Goal: Information Seeking & Learning: Learn about a topic

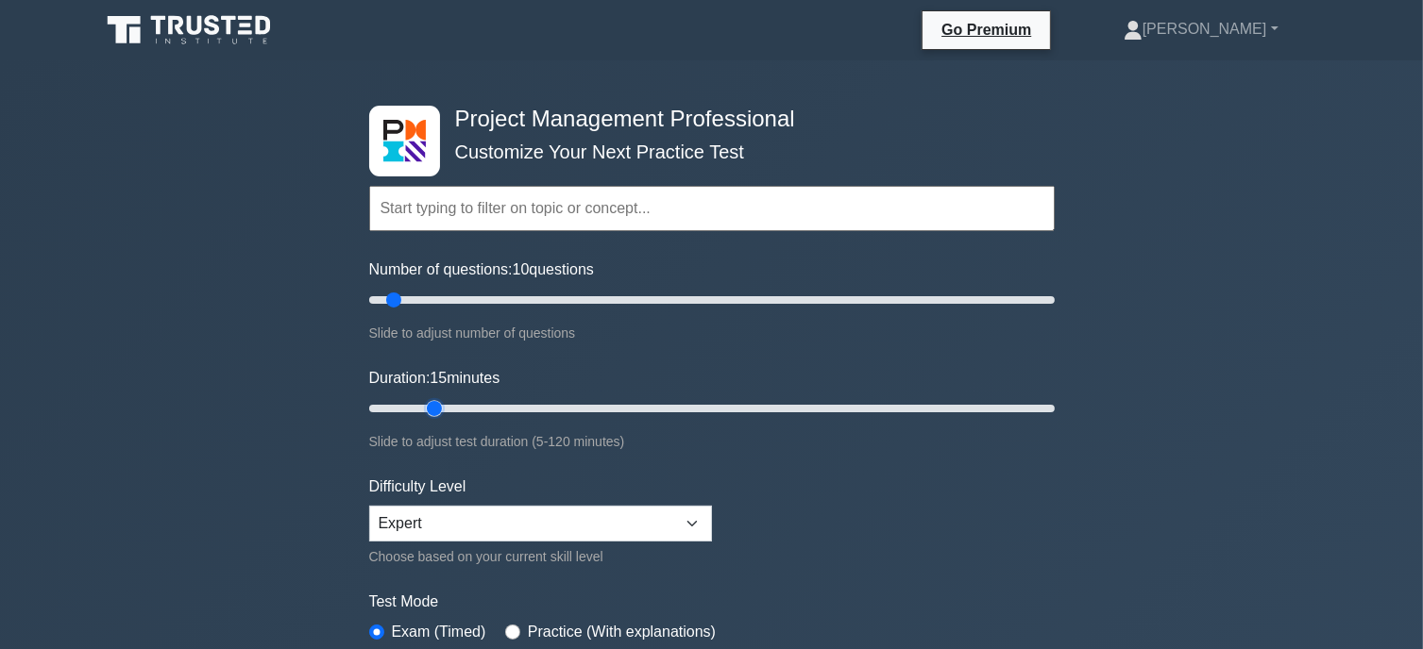
drag, startPoint x: 0, startPoint y: 0, endPoint x: 422, endPoint y: 411, distance: 588.8
type input "15"
click at [422, 411] on input "Duration: 15 minutes" at bounding box center [711, 408] width 685 height 23
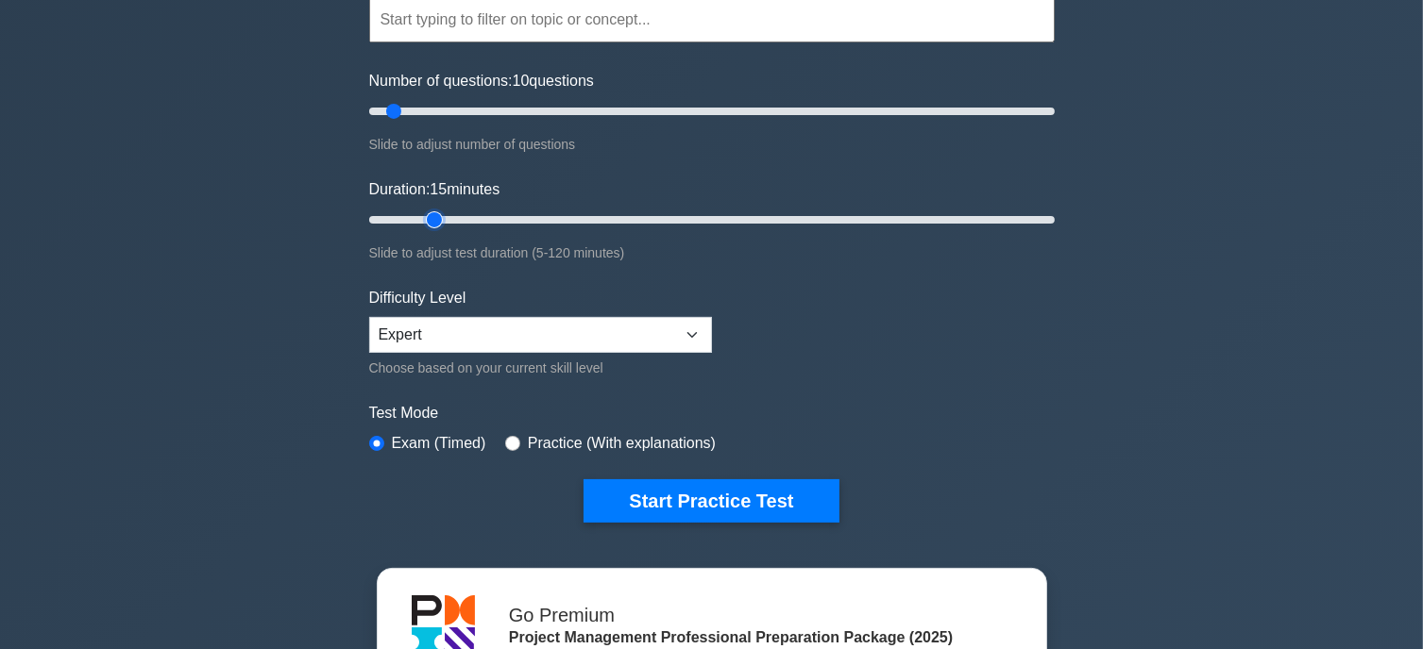
scroll to position [251, 0]
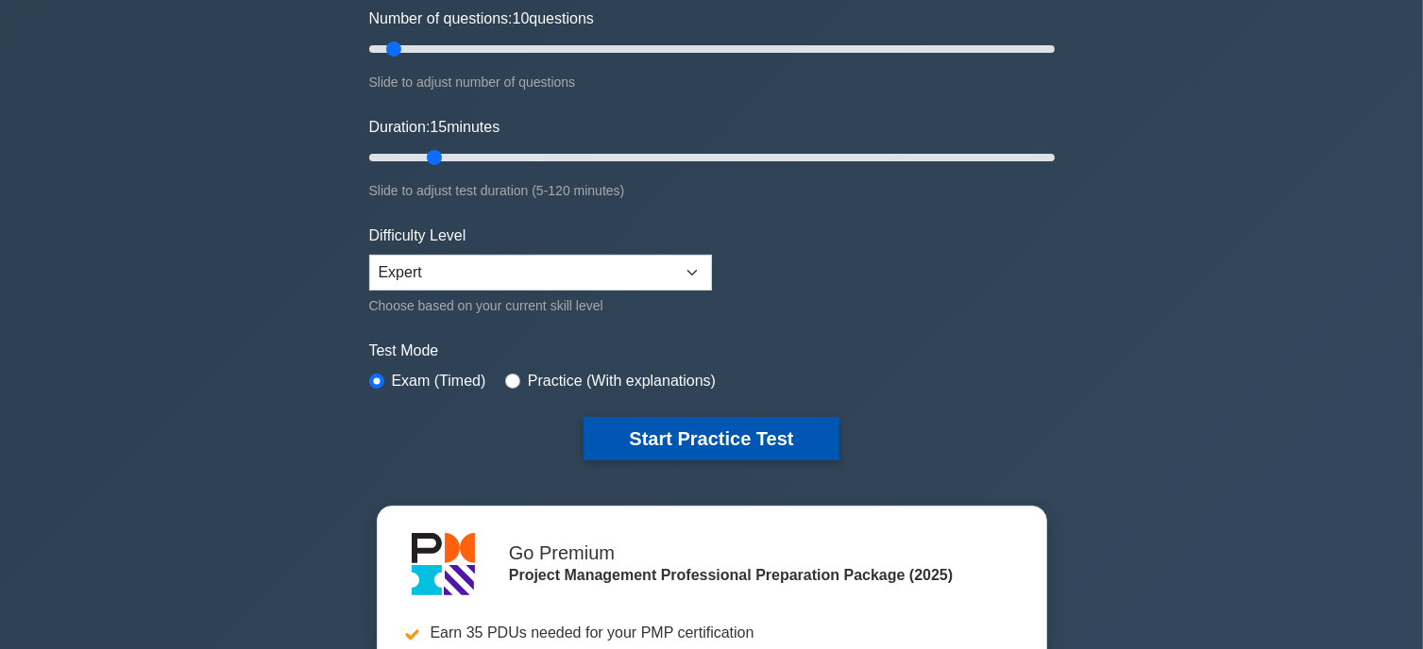
click at [729, 430] on button "Start Practice Test" at bounding box center [710, 438] width 255 height 43
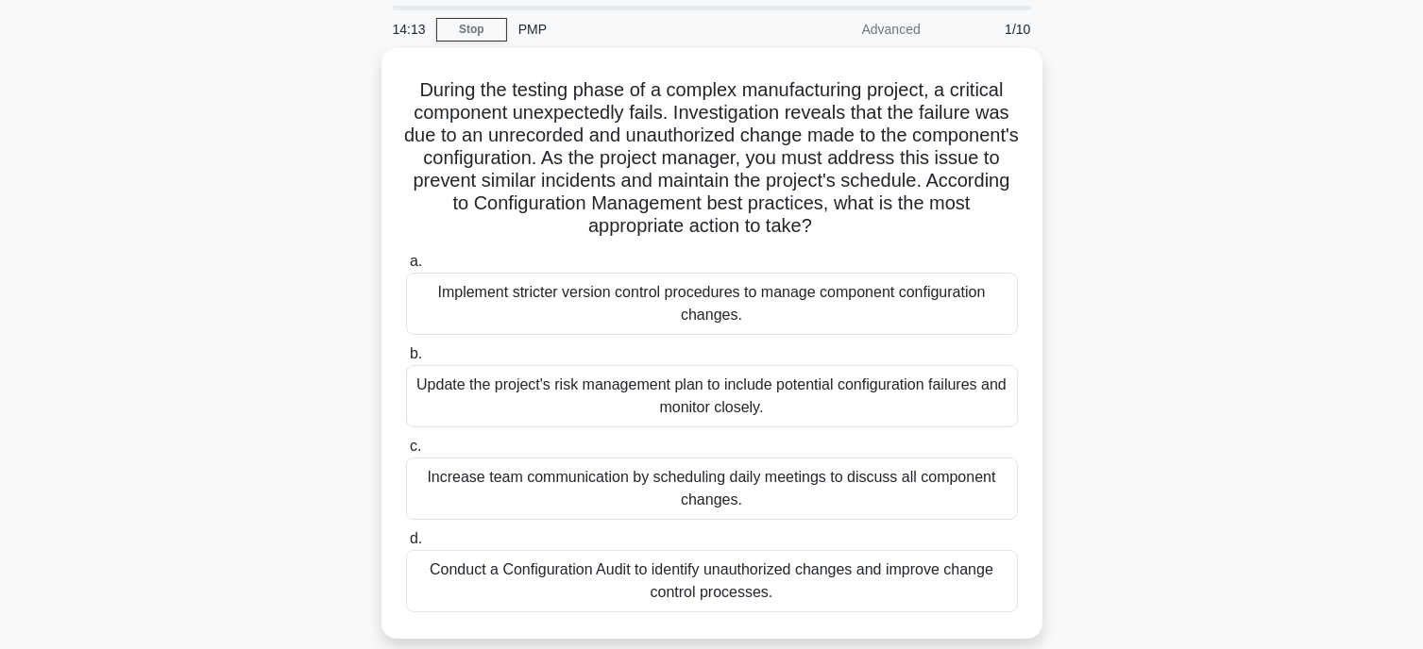
scroll to position [126, 0]
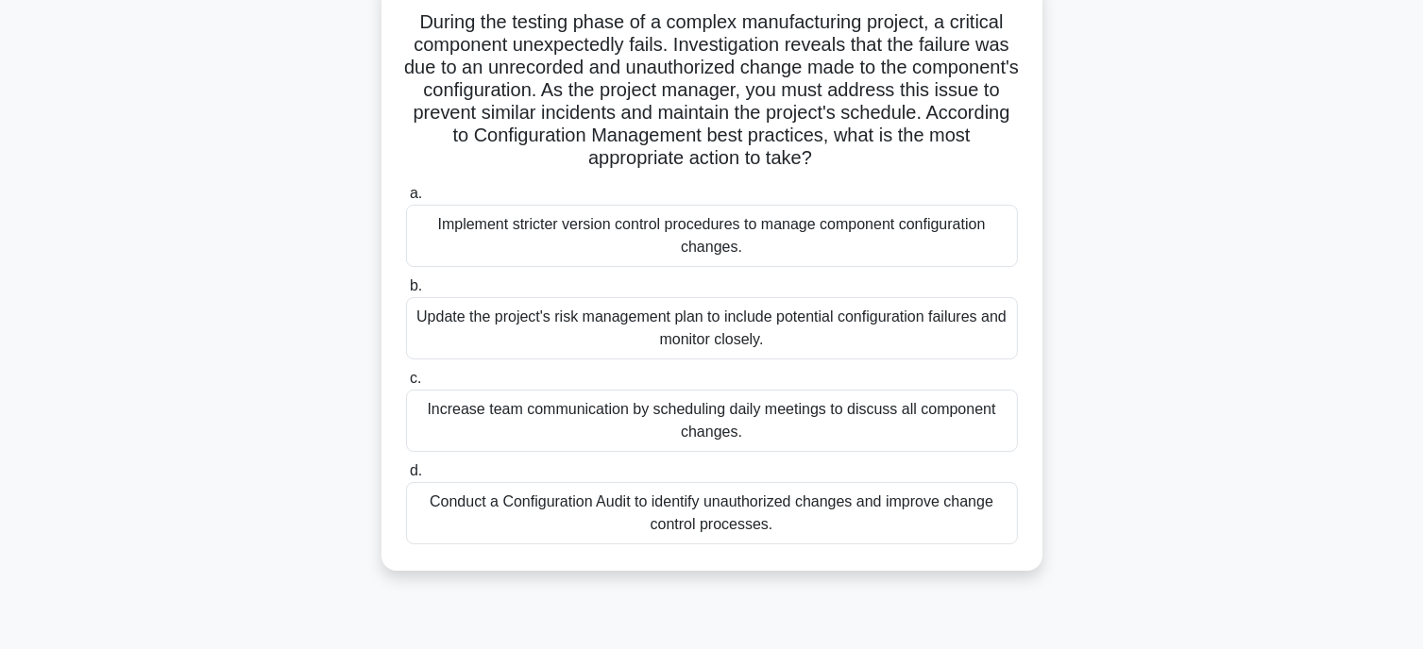
click at [898, 517] on div "Conduct a Configuration Audit to identify unauthorized changes and improve chan…" at bounding box center [712, 513] width 612 height 62
click at [406, 478] on input "d. Conduct a Configuration Audit to identify unauthorized changes and improve c…" at bounding box center [406, 471] width 0 height 12
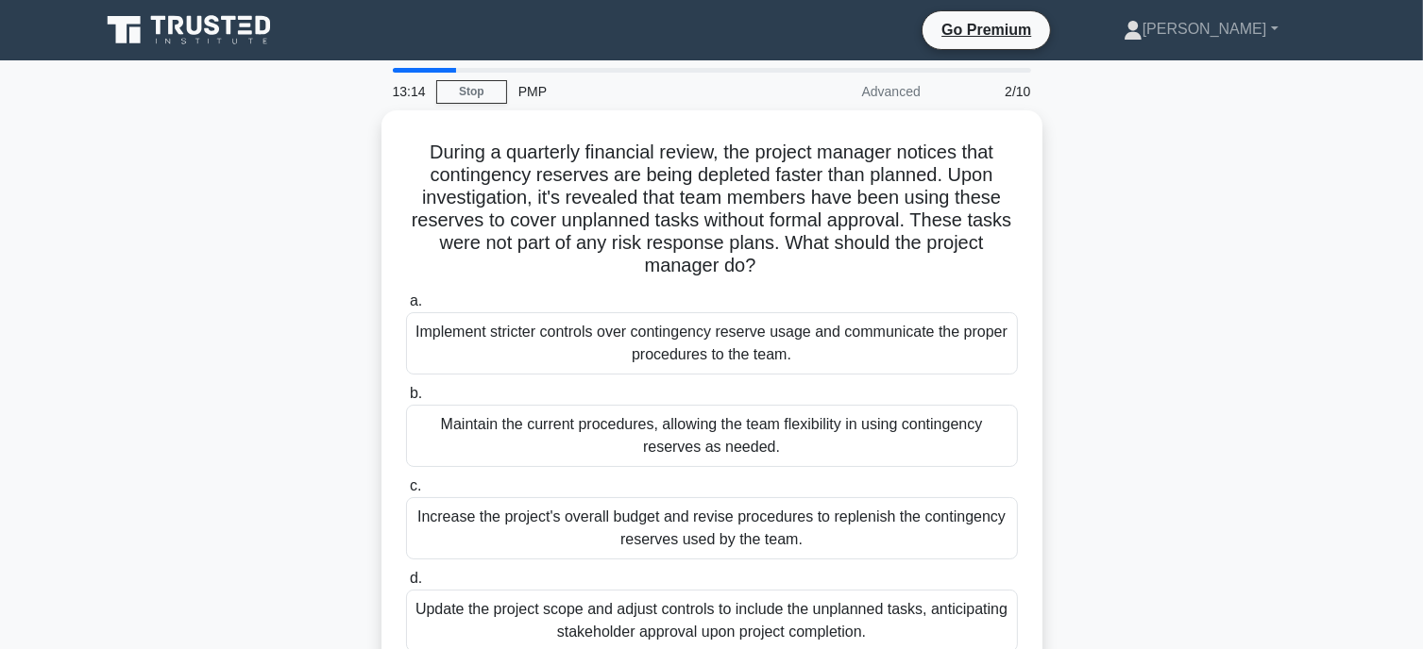
scroll to position [62, 0]
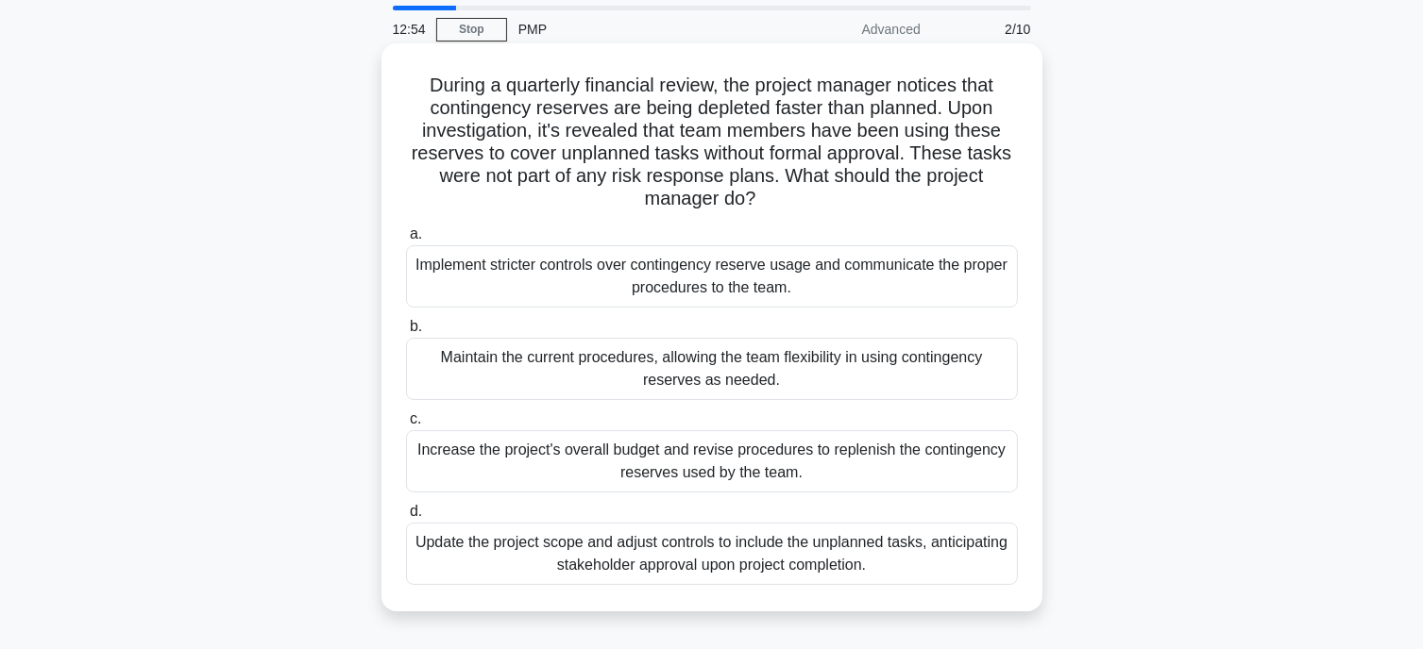
click at [700, 281] on div "Implement stricter controls over contingency reserve usage and communicate the …" at bounding box center [712, 276] width 612 height 62
click at [406, 241] on input "a. Implement stricter controls over contingency reserve usage and communicate t…" at bounding box center [406, 234] width 0 height 12
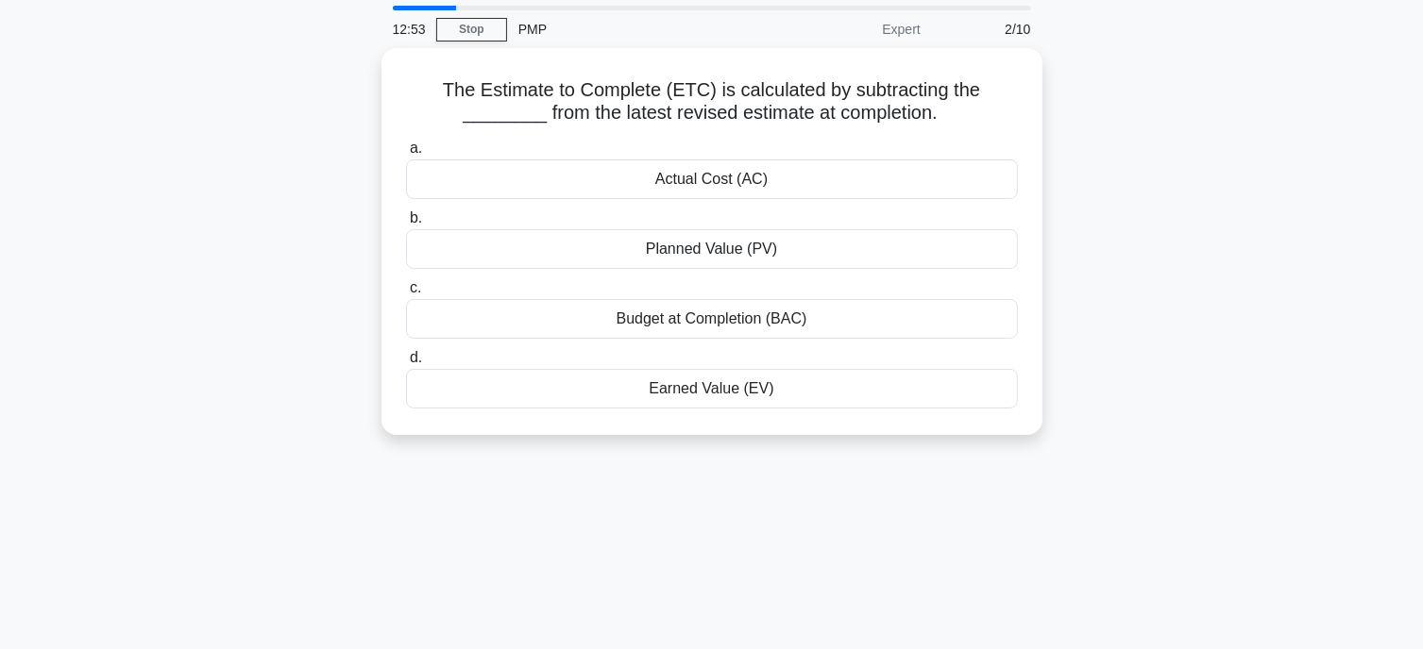
scroll to position [0, 0]
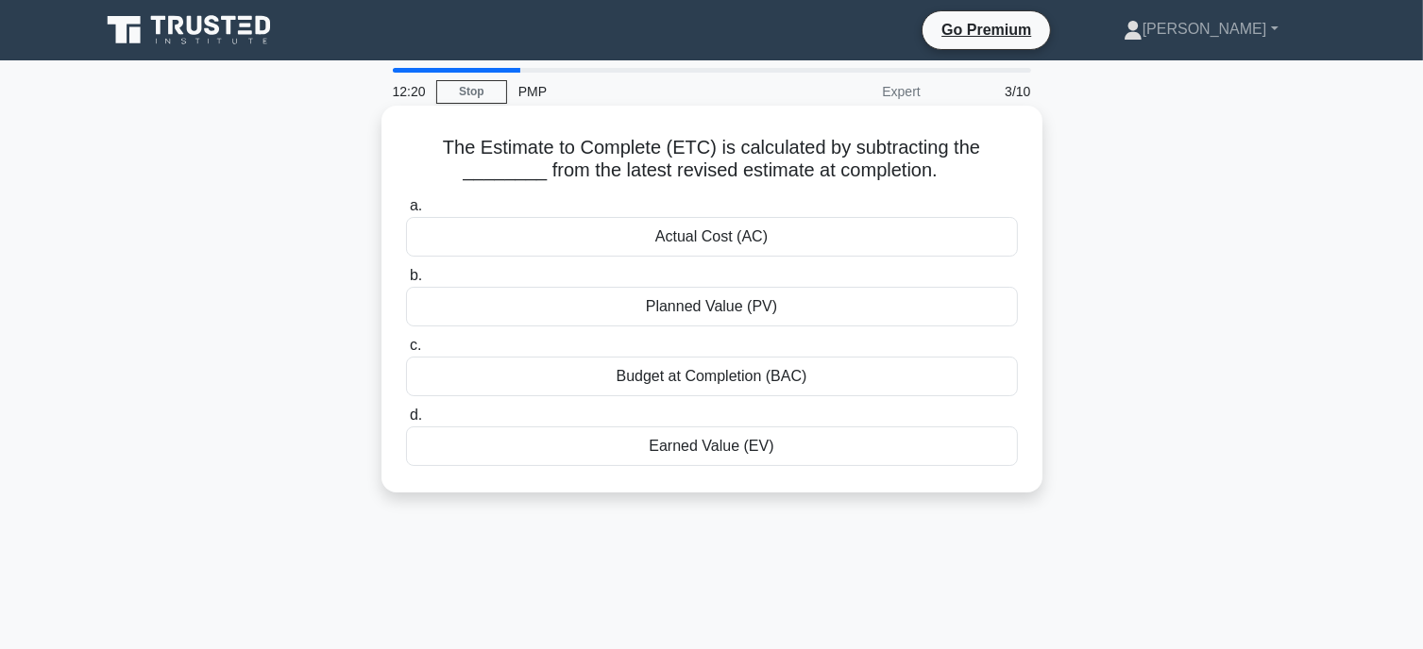
click at [756, 239] on div "Actual Cost (AC)" at bounding box center [712, 237] width 612 height 40
click at [406, 212] on input "a. Actual Cost (AC)" at bounding box center [406, 206] width 0 height 12
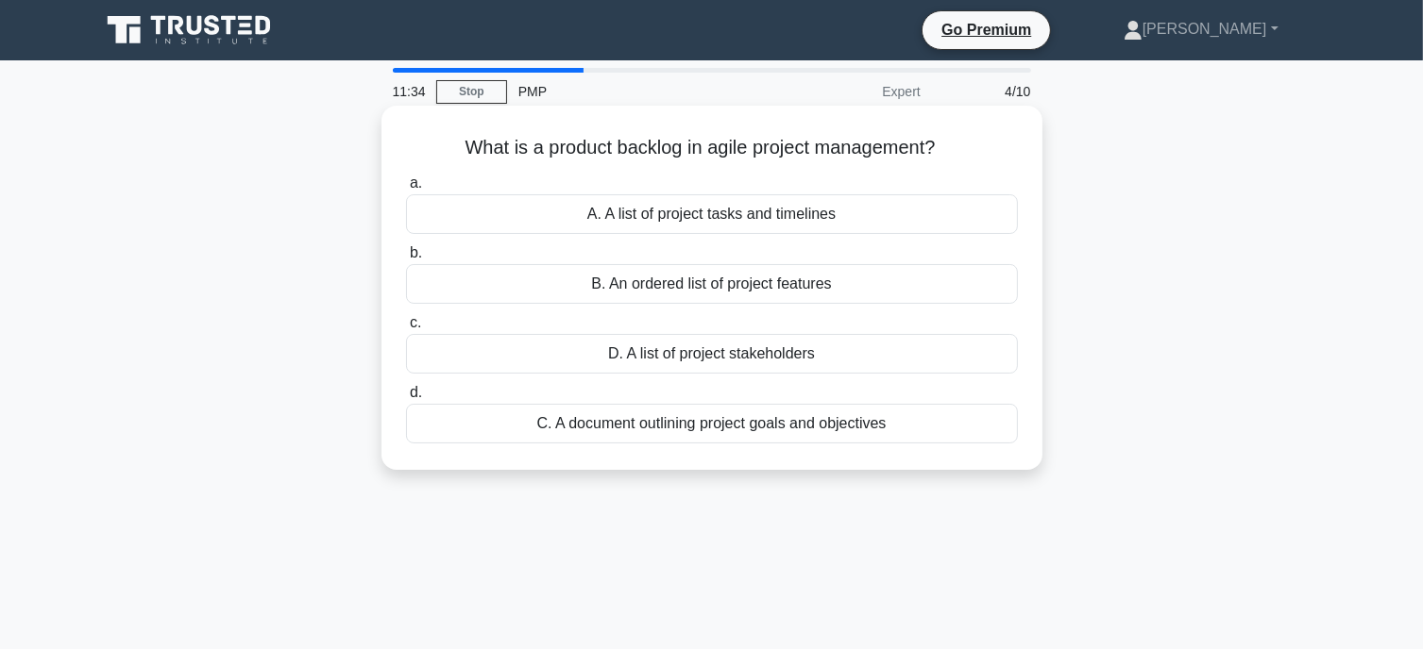
click at [680, 218] on div "A. A list of project tasks and timelines" at bounding box center [712, 214] width 612 height 40
click at [406, 190] on input "a. A. A list of project tasks and timelines" at bounding box center [406, 183] width 0 height 12
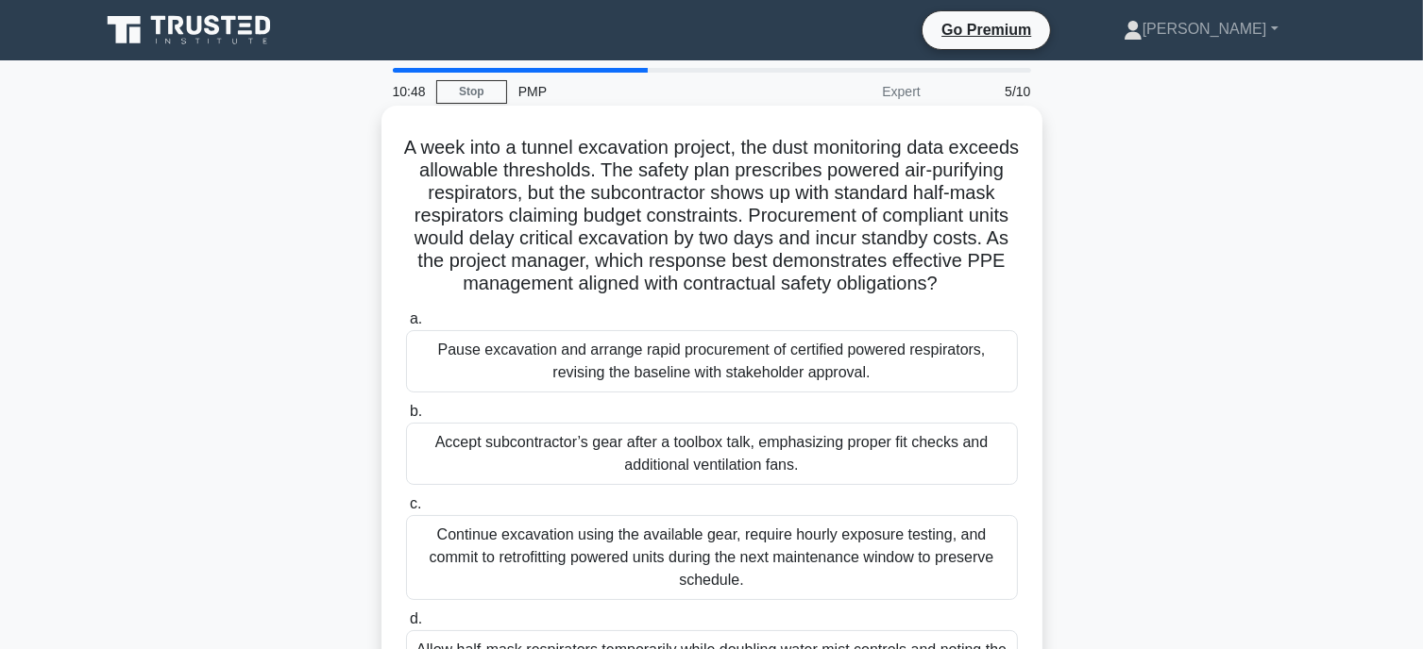
scroll to position [63, 0]
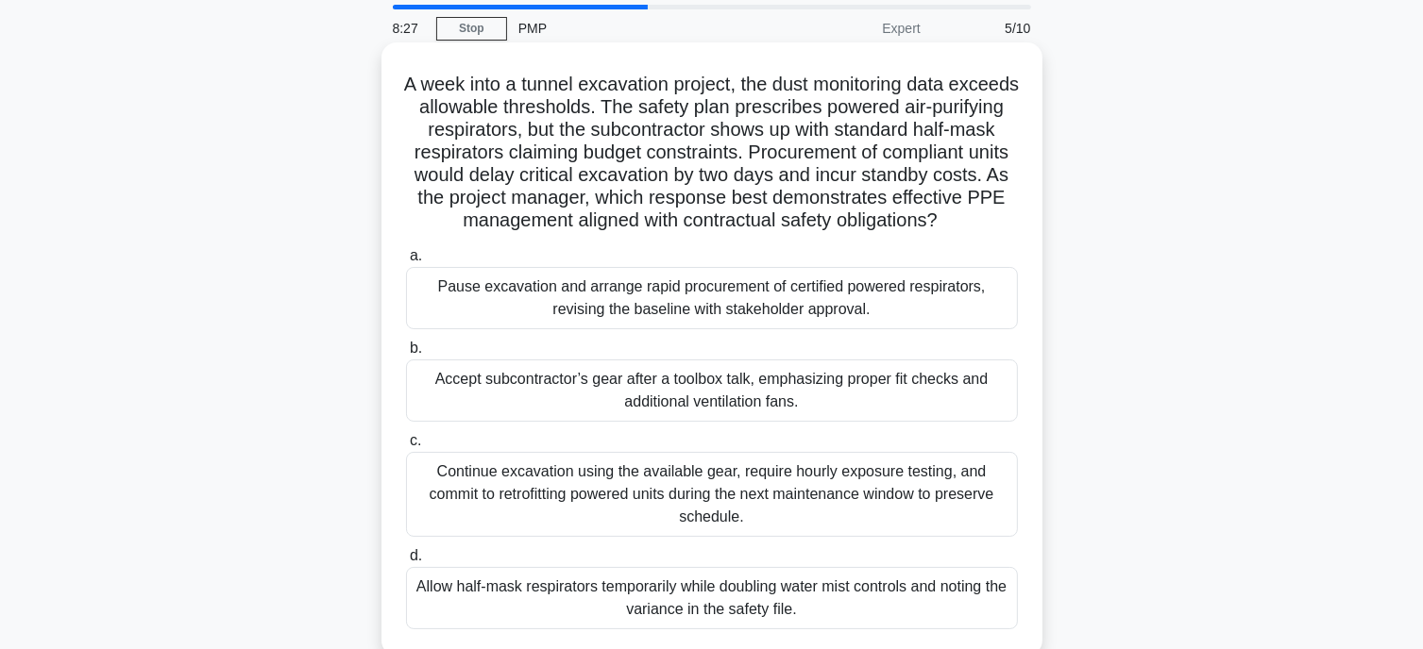
click at [814, 324] on div "Pause excavation and arrange rapid procurement of certified powered respirators…" at bounding box center [712, 298] width 612 height 62
click at [406, 262] on input "a. Pause excavation and arrange rapid procurement of certified powered respirat…" at bounding box center [406, 256] width 0 height 12
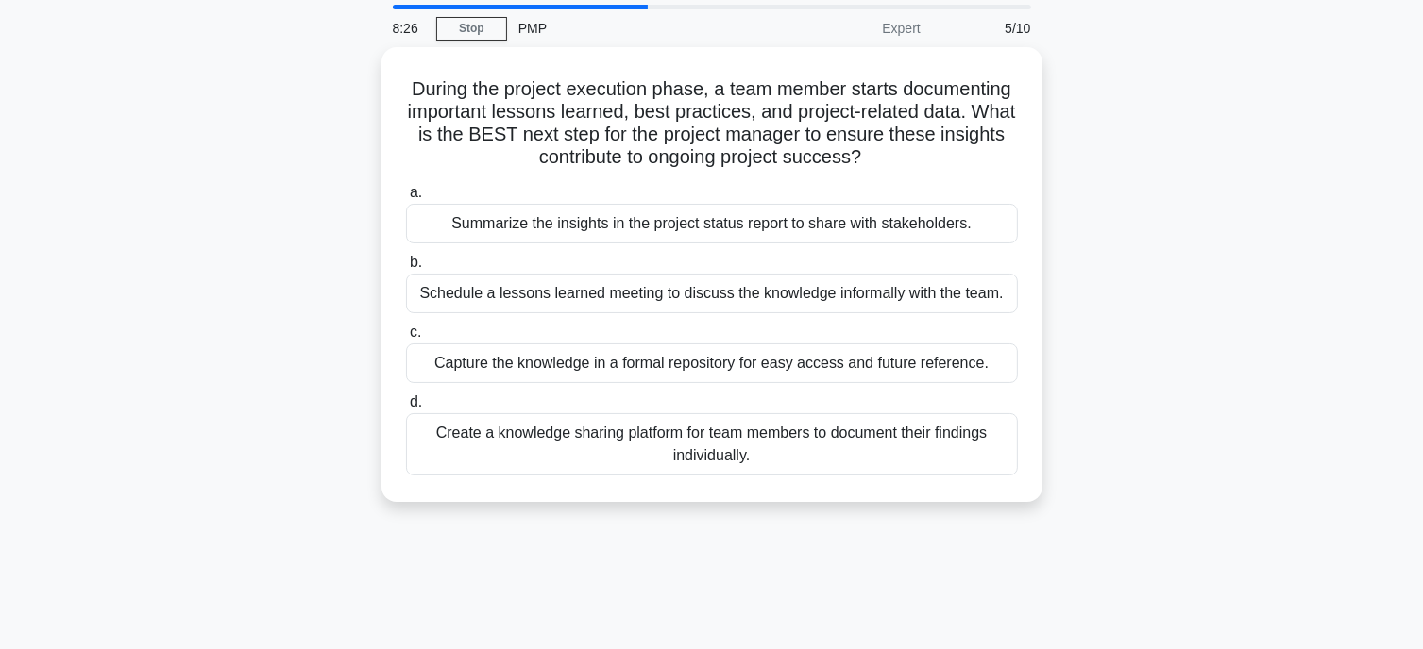
scroll to position [0, 0]
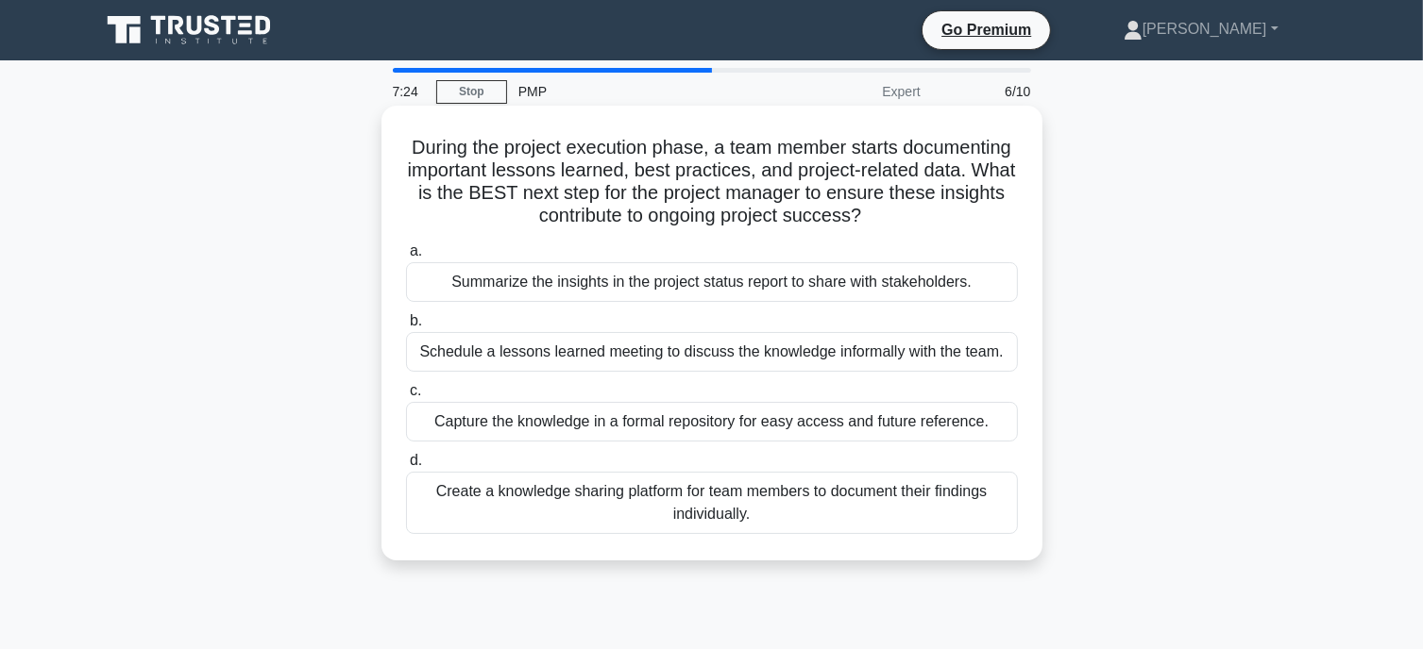
click at [887, 427] on div "Capture the knowledge in a formal repository for easy access and future referen…" at bounding box center [712, 422] width 612 height 40
click at [406, 397] on input "c. Capture the knowledge in a formal repository for easy access and future refe…" at bounding box center [406, 391] width 0 height 12
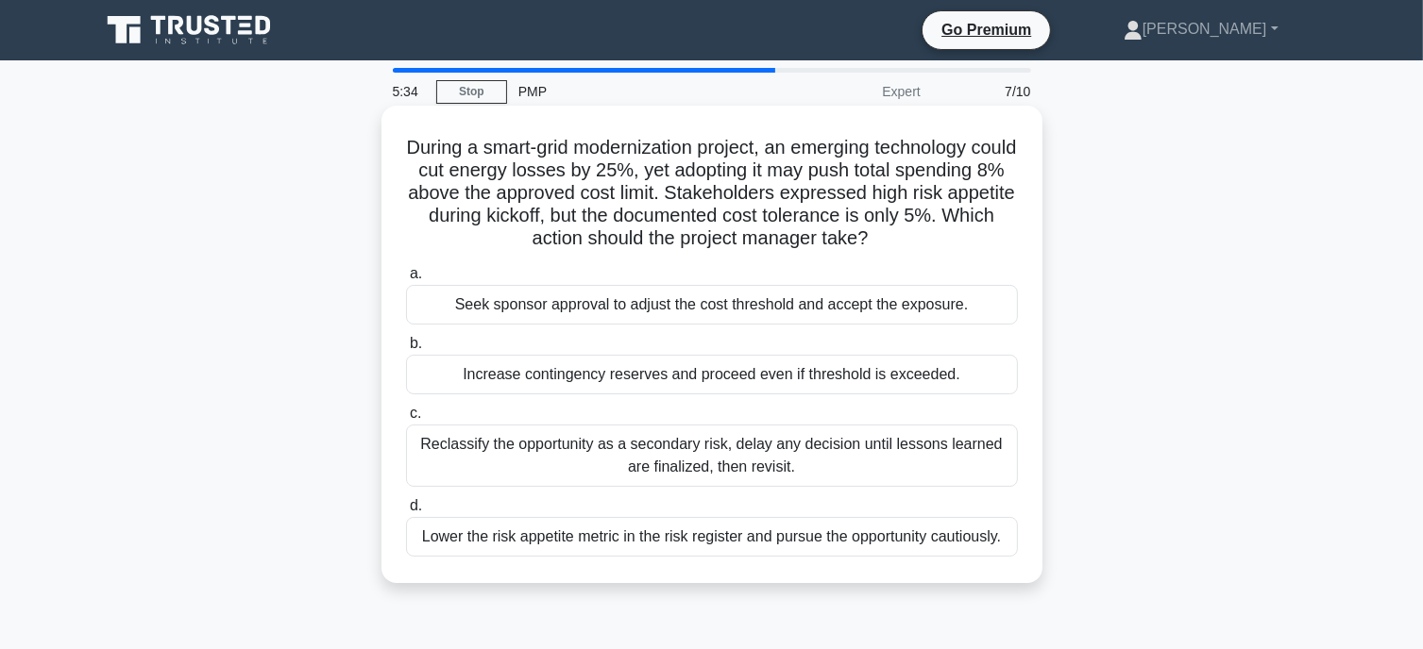
click at [722, 312] on div "Seek sponsor approval to adjust the cost threshold and accept the exposure." at bounding box center [712, 305] width 612 height 40
click at [406, 280] on input "a. Seek sponsor approval to adjust the cost threshold and accept the exposure." at bounding box center [406, 274] width 0 height 12
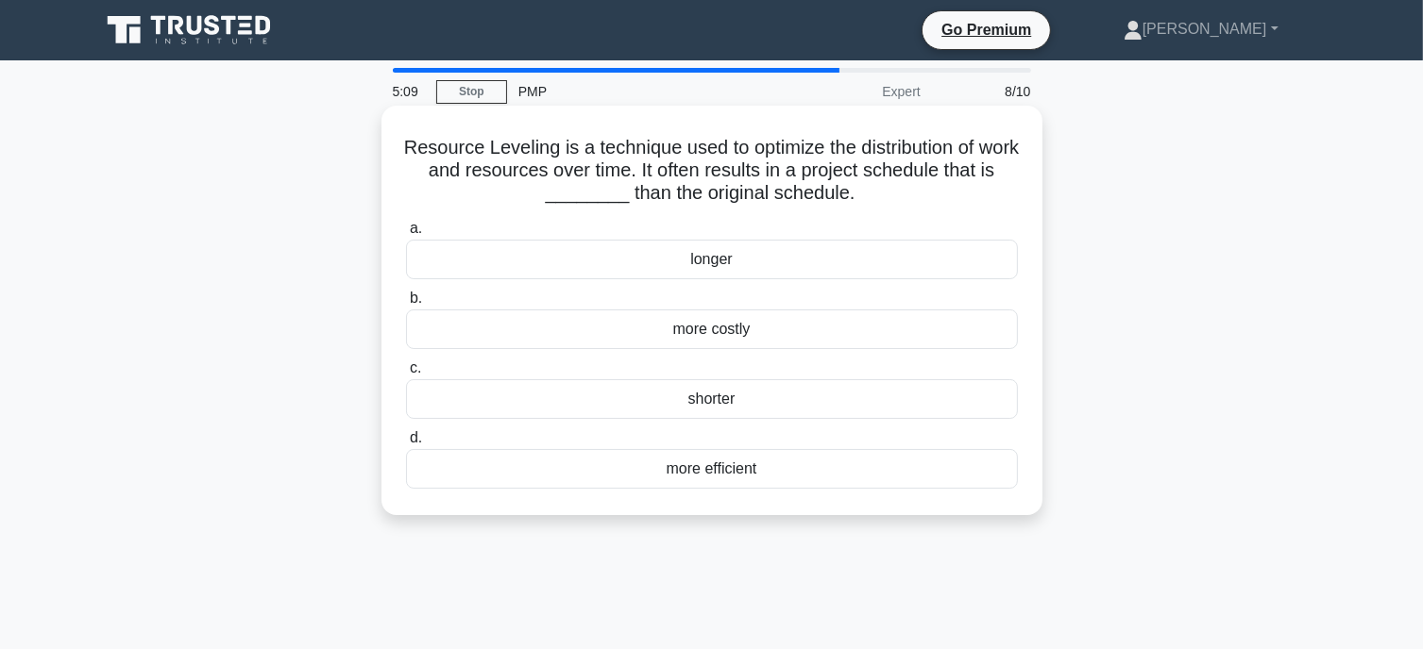
click at [737, 264] on div "longer" at bounding box center [712, 260] width 612 height 40
click at [406, 235] on input "a. longer" at bounding box center [406, 229] width 0 height 12
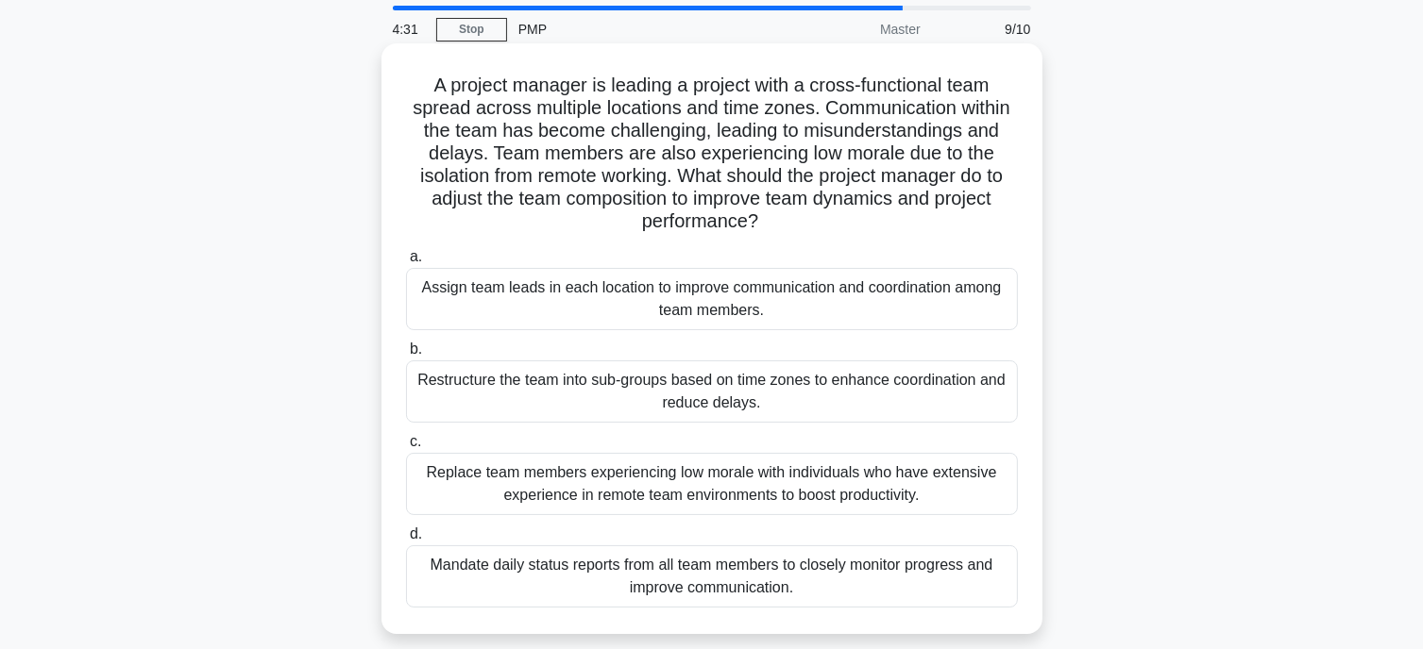
scroll to position [126, 0]
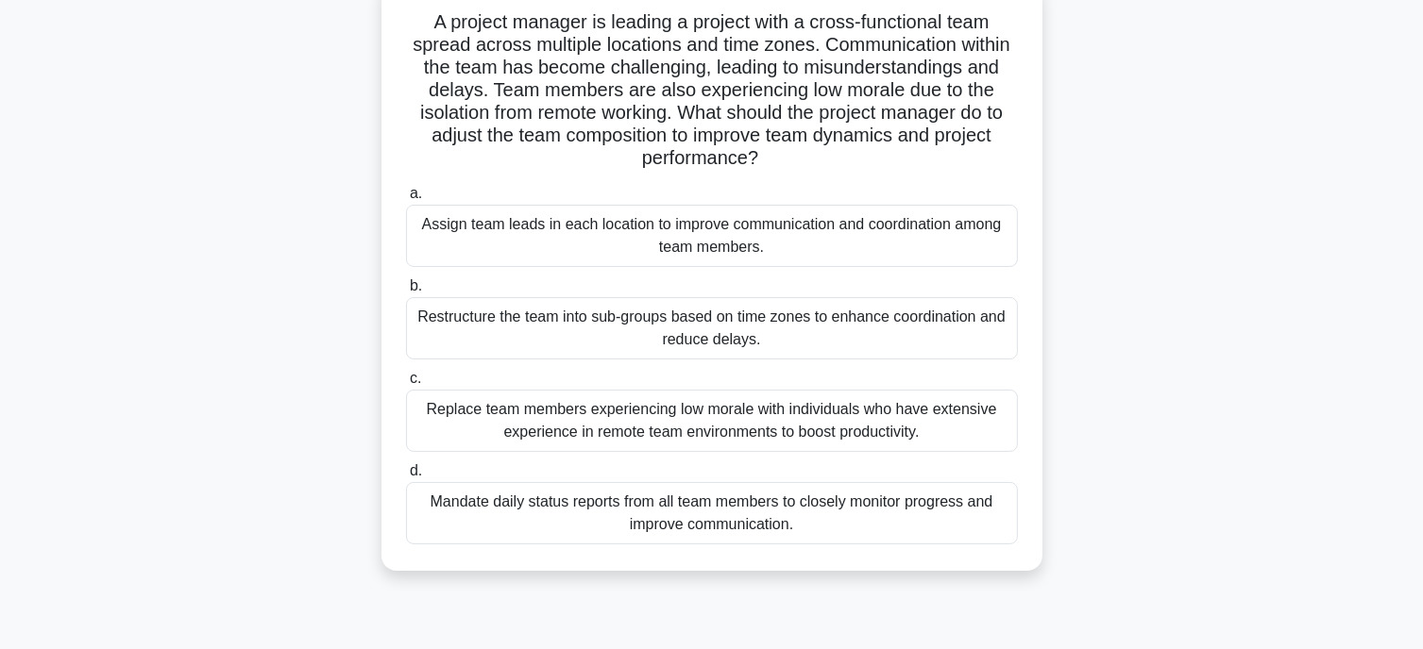
click at [585, 325] on div "Restructure the team into sub-groups based on time zones to enhance coordinatio…" at bounding box center [712, 328] width 612 height 62
click at [406, 293] on input "b. Restructure the team into sub-groups based on time zones to enhance coordina…" at bounding box center [406, 286] width 0 height 12
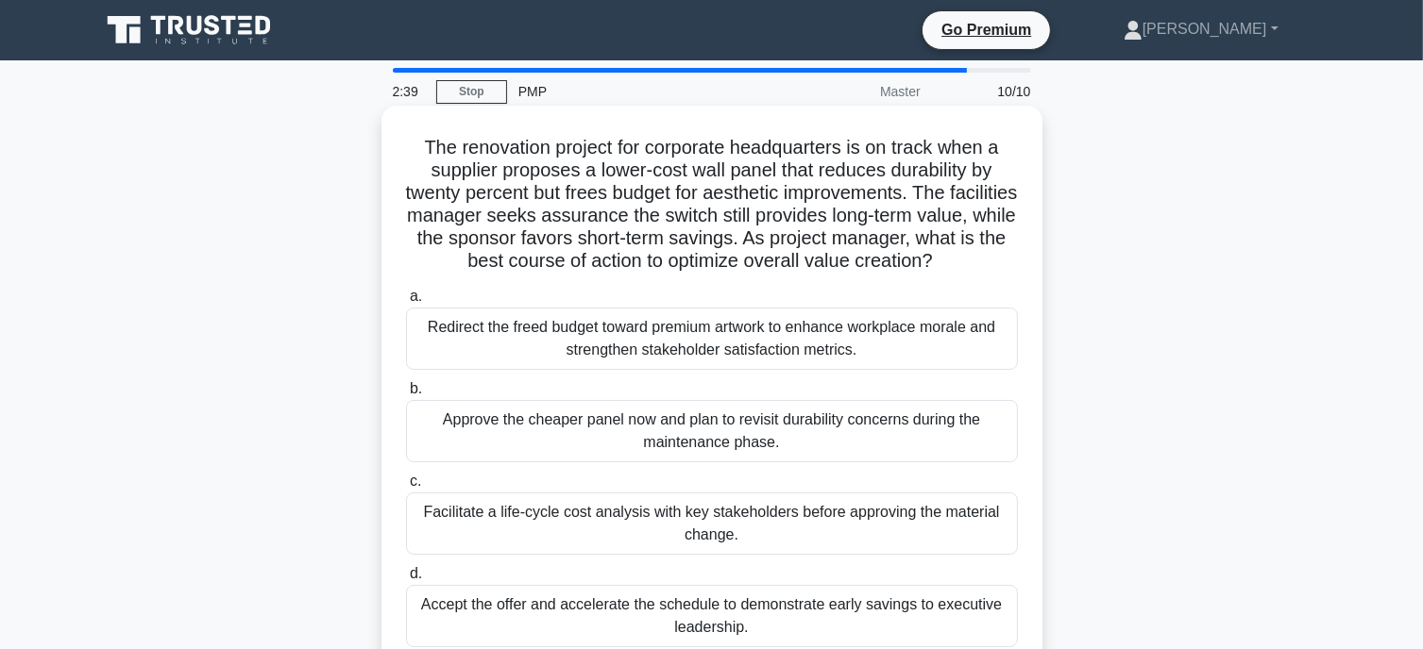
scroll to position [62, 0]
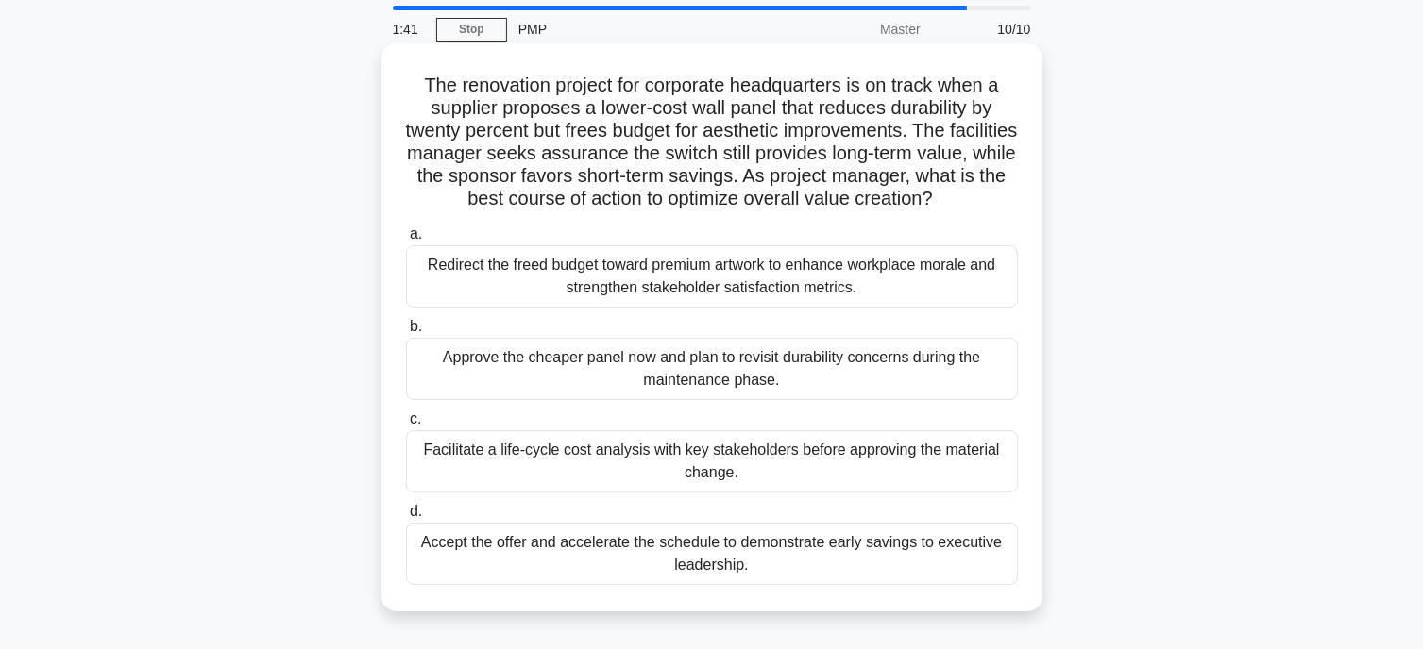
click at [774, 471] on div "Facilitate a life-cycle cost analysis with key stakeholders before approving th…" at bounding box center [712, 461] width 612 height 62
click at [406, 426] on input "c. Facilitate a life-cycle cost analysis with key stakeholders before approving…" at bounding box center [406, 419] width 0 height 12
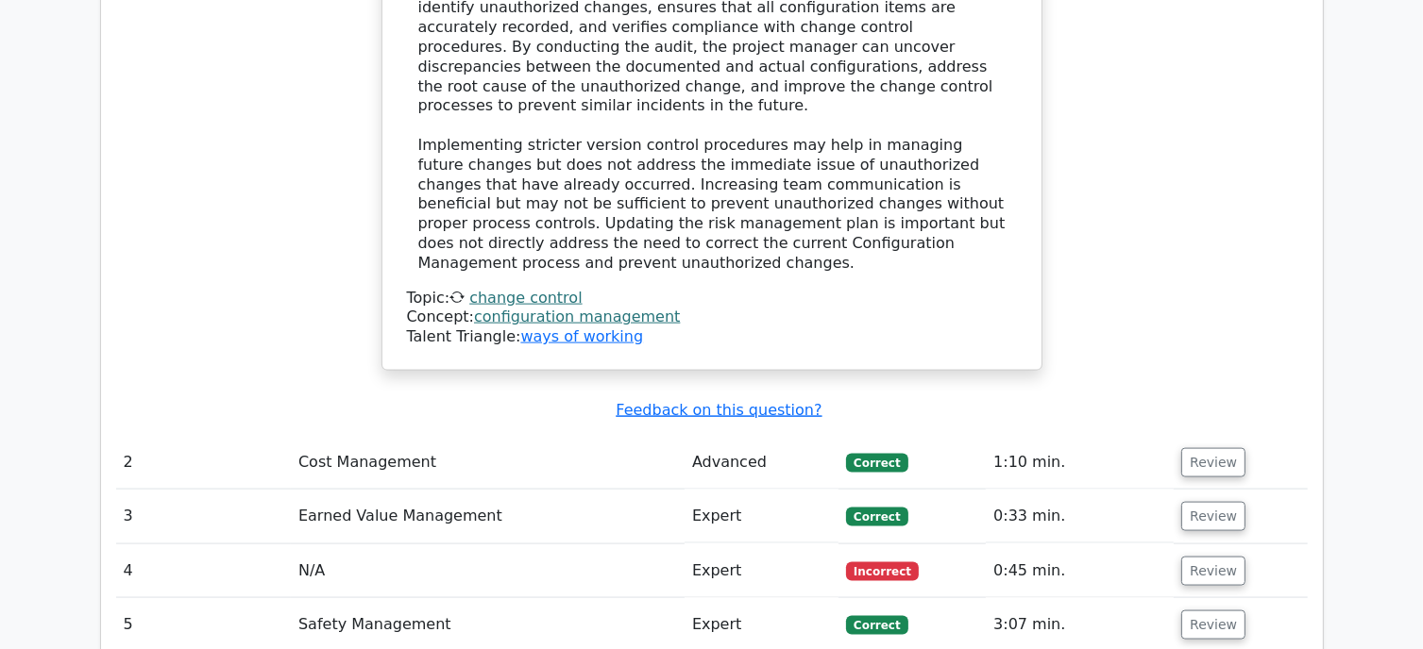
scroll to position [2832, 0]
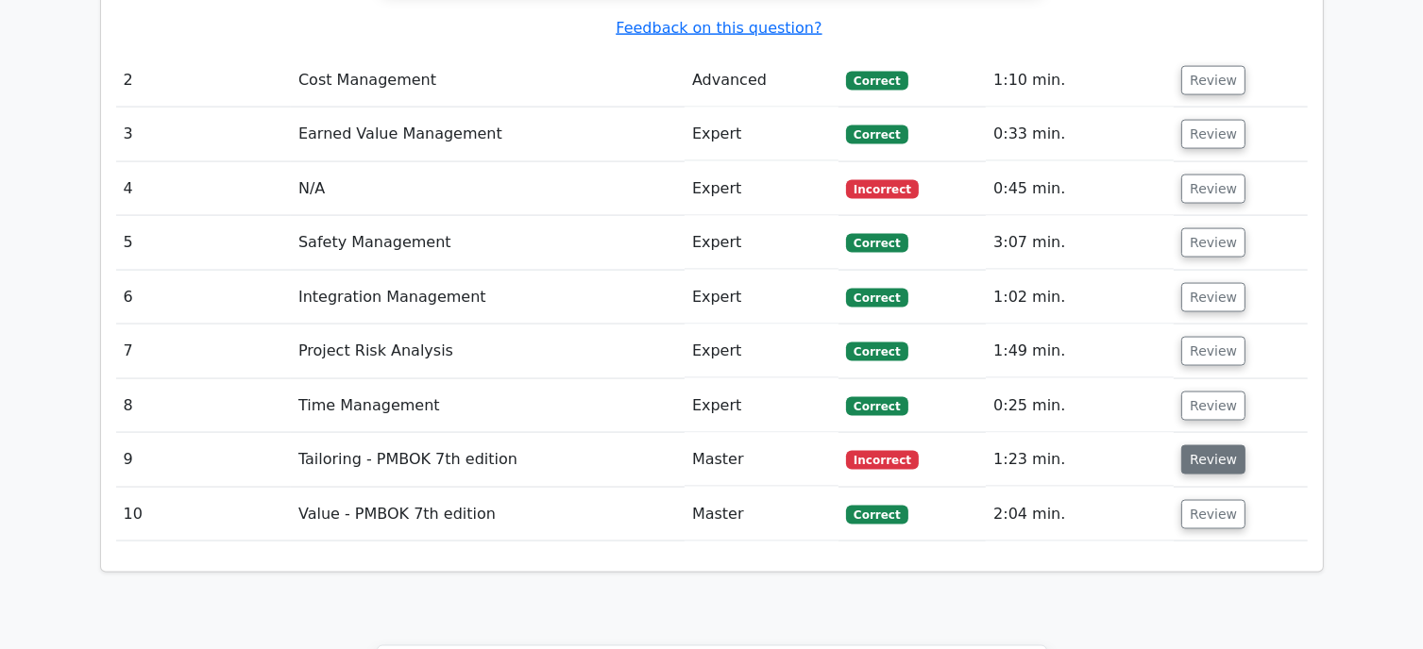
click at [1221, 446] on button "Review" at bounding box center [1213, 460] width 64 height 29
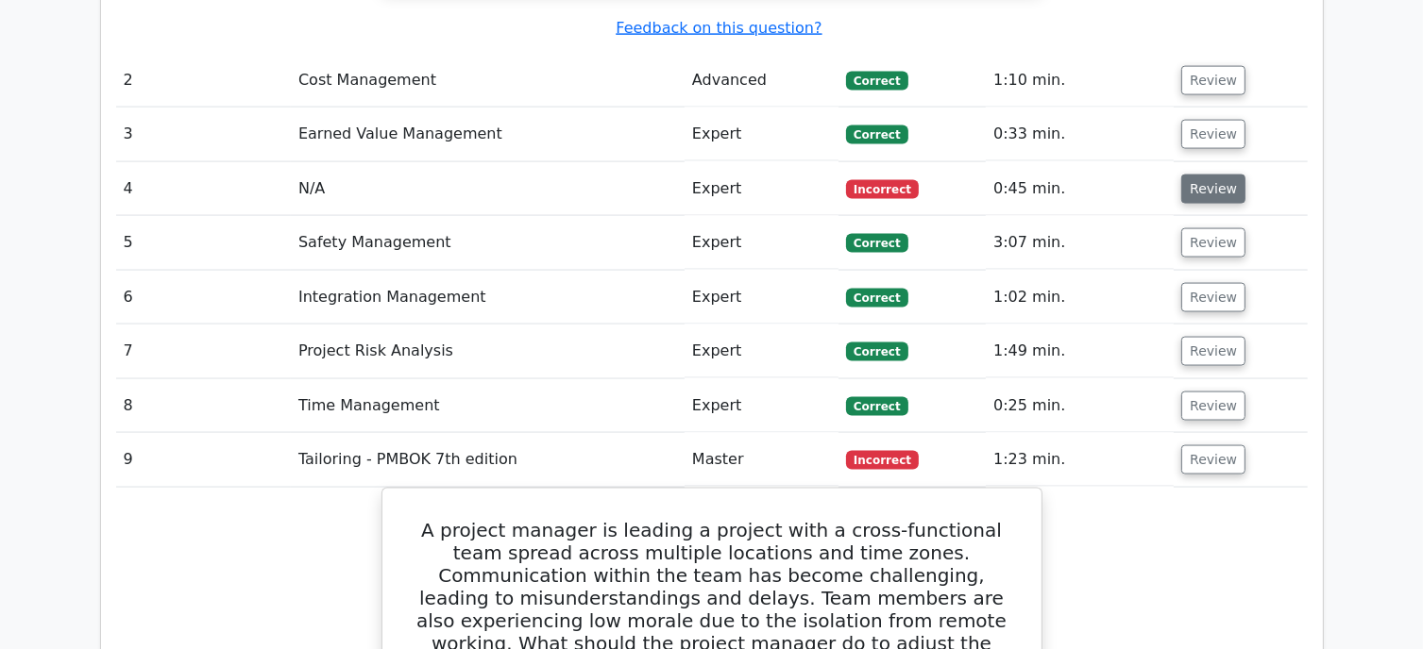
click at [1207, 175] on button "Review" at bounding box center [1213, 189] width 64 height 29
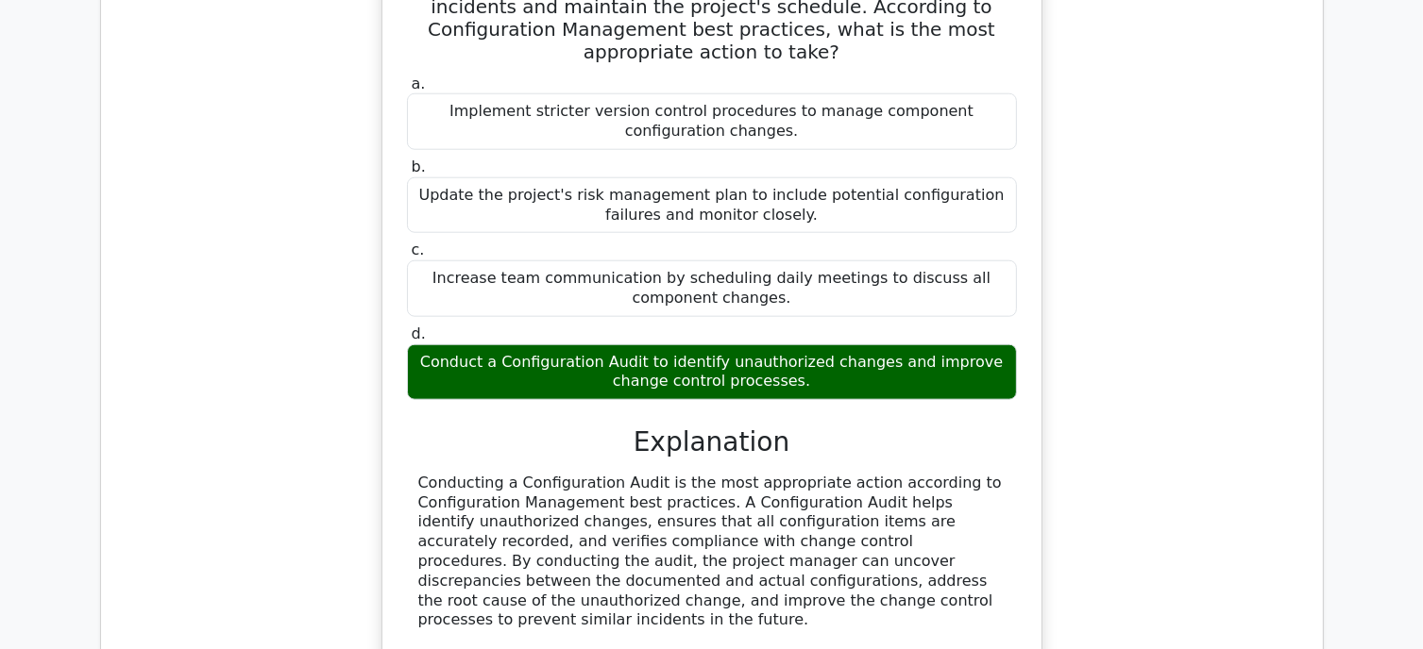
scroll to position [1684, 0]
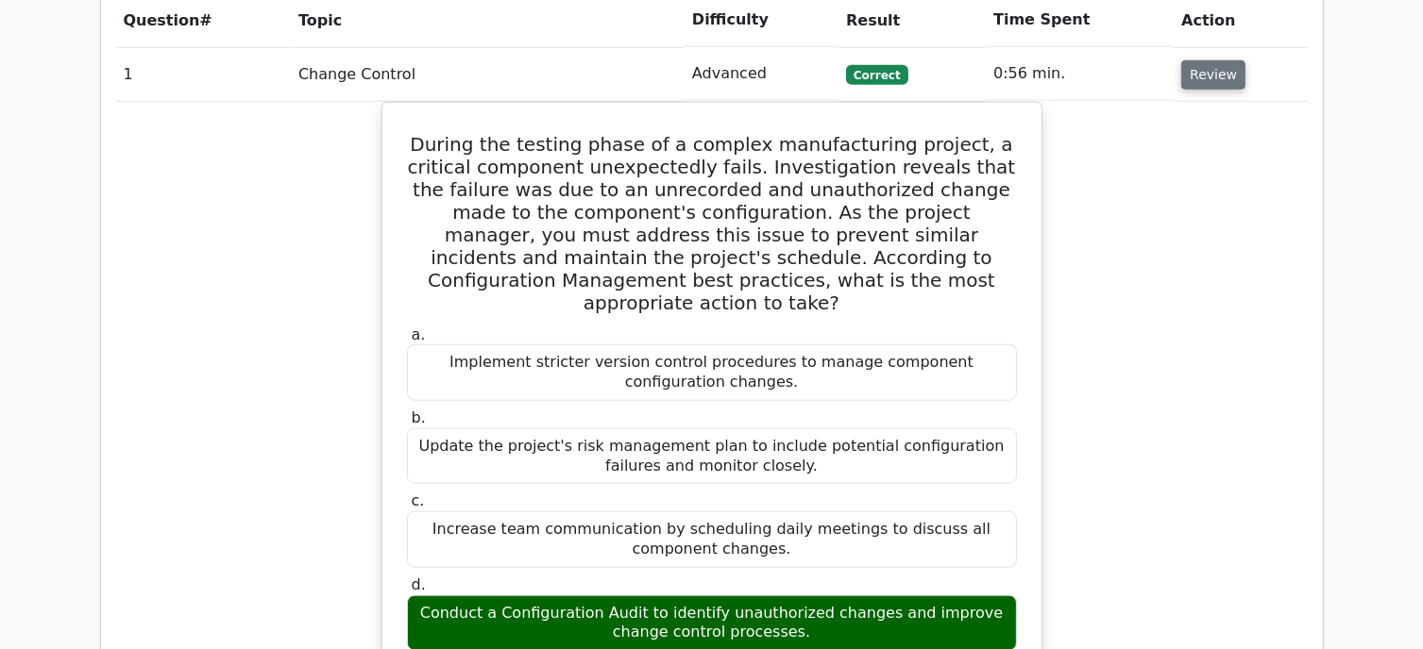
click at [1196, 60] on button "Review" at bounding box center [1213, 74] width 64 height 29
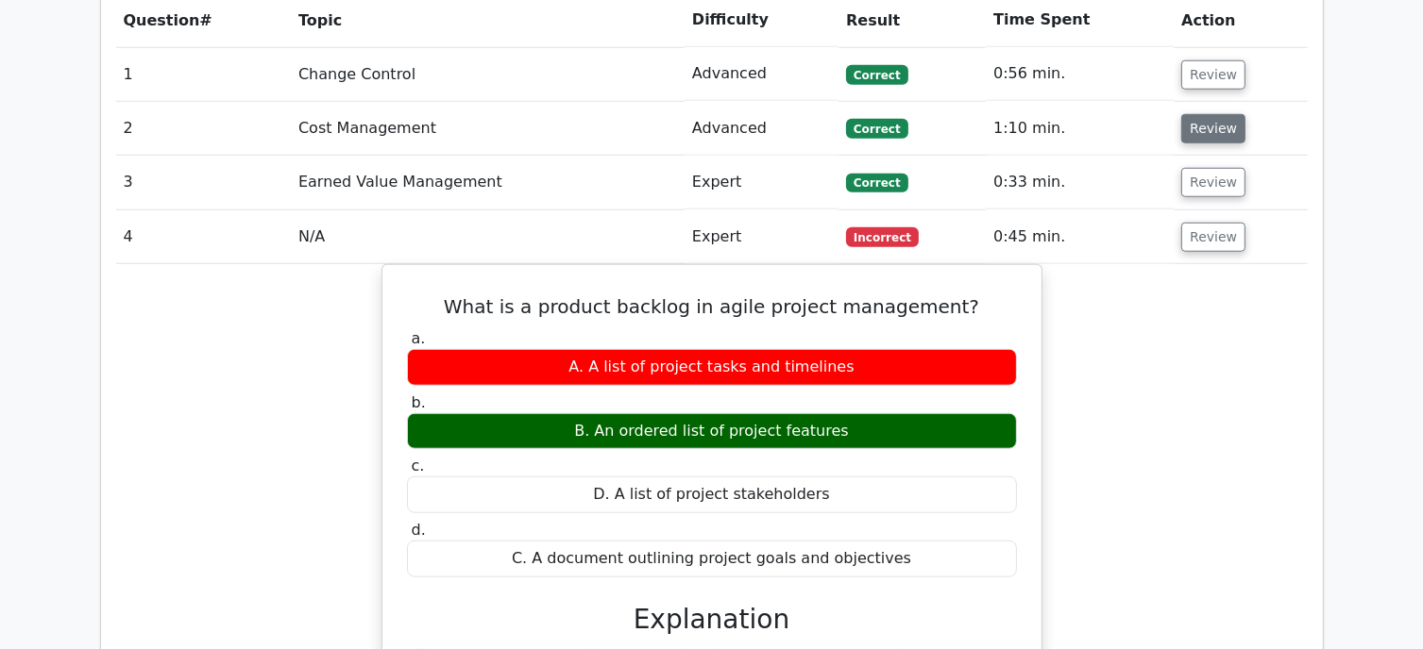
click at [1194, 114] on button "Review" at bounding box center [1213, 128] width 64 height 29
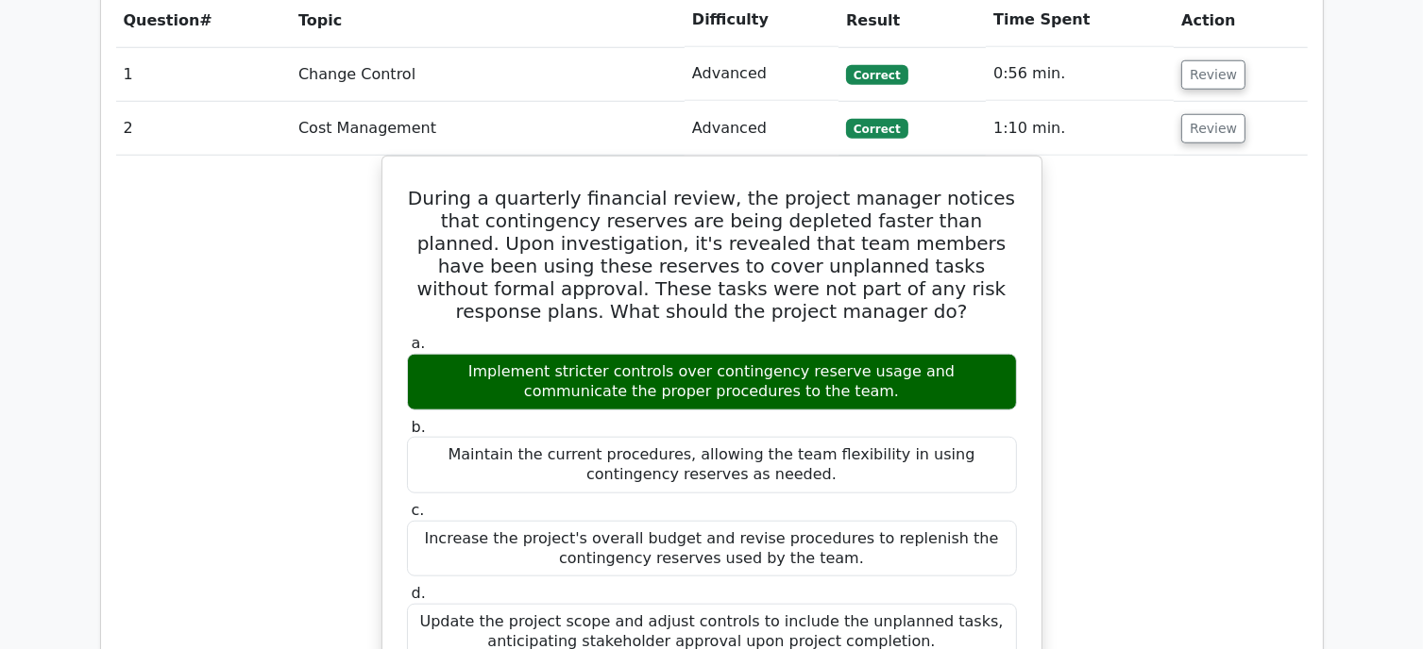
scroll to position [1495, 0]
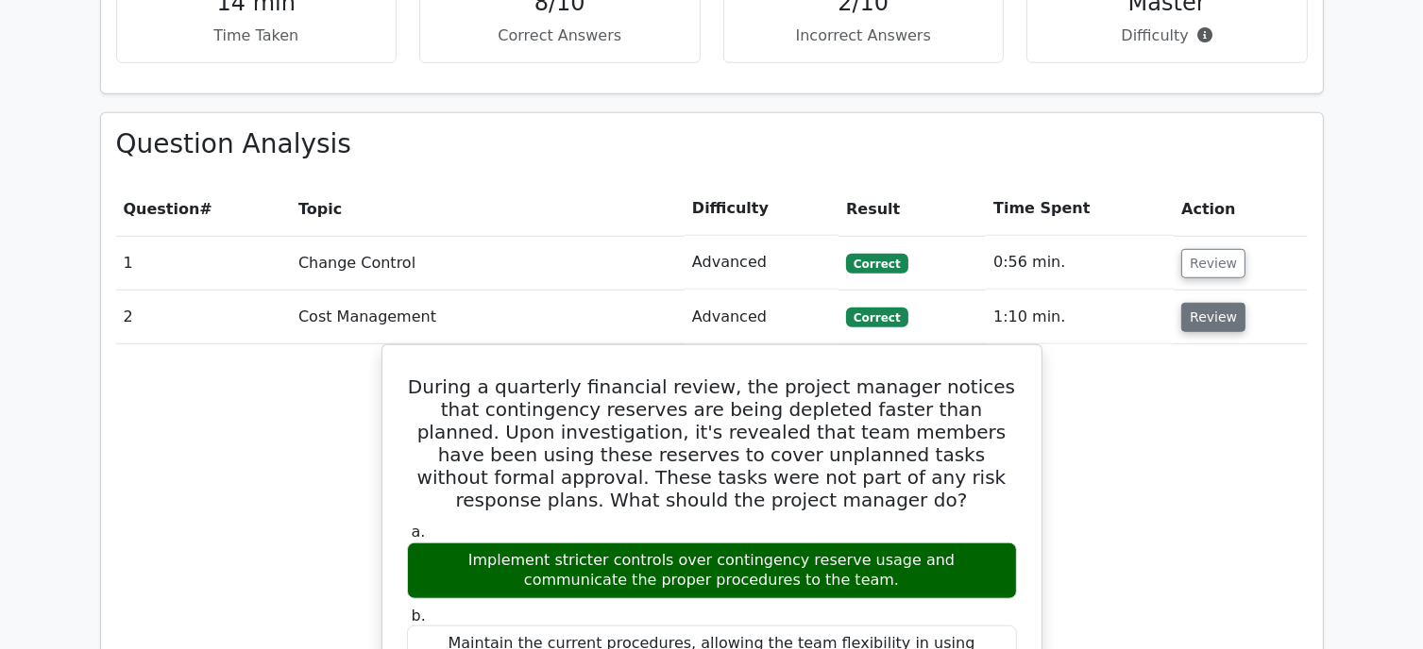
click at [1194, 303] on button "Review" at bounding box center [1213, 317] width 64 height 29
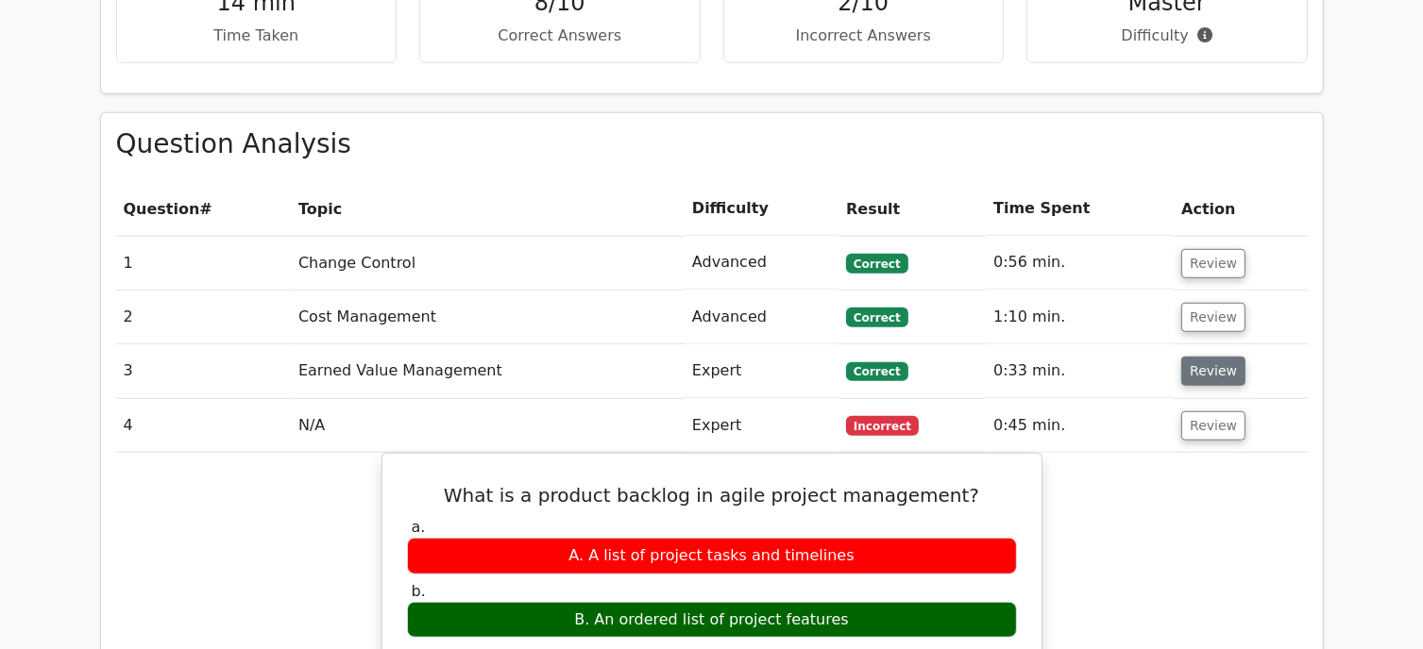
click at [1201, 357] on button "Review" at bounding box center [1213, 371] width 64 height 29
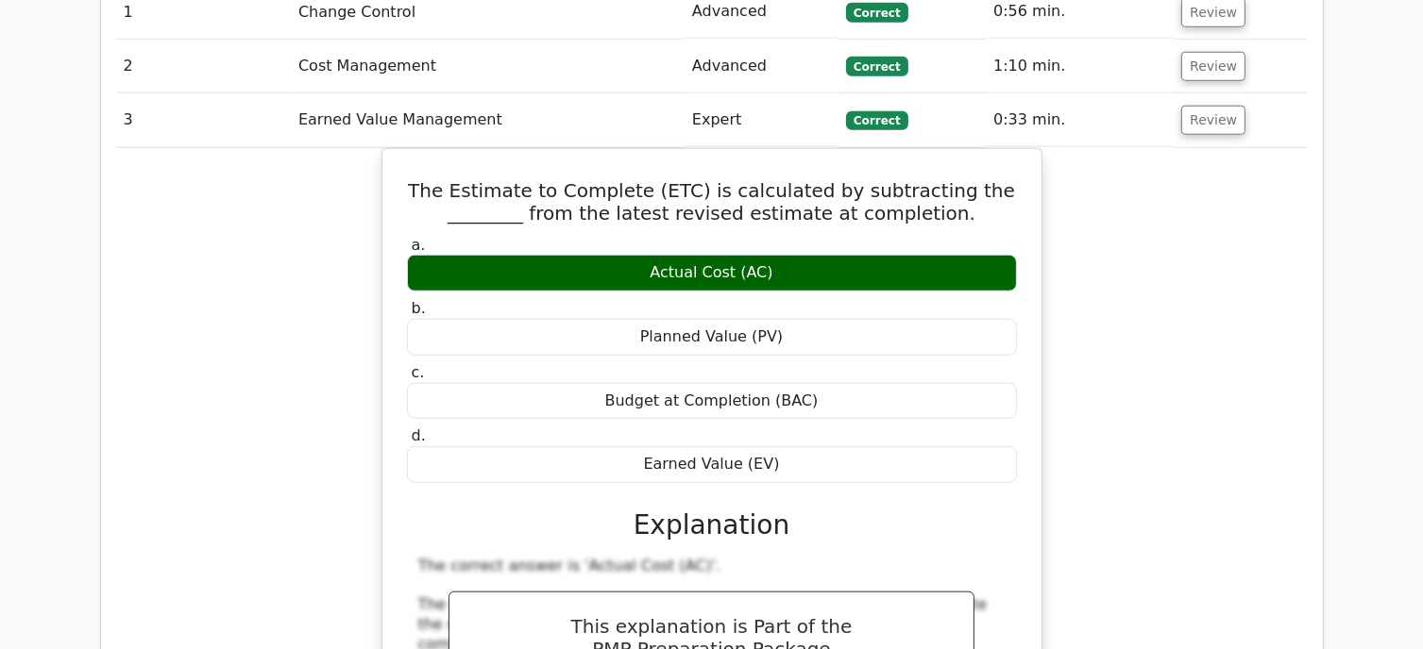
scroll to position [1558, 0]
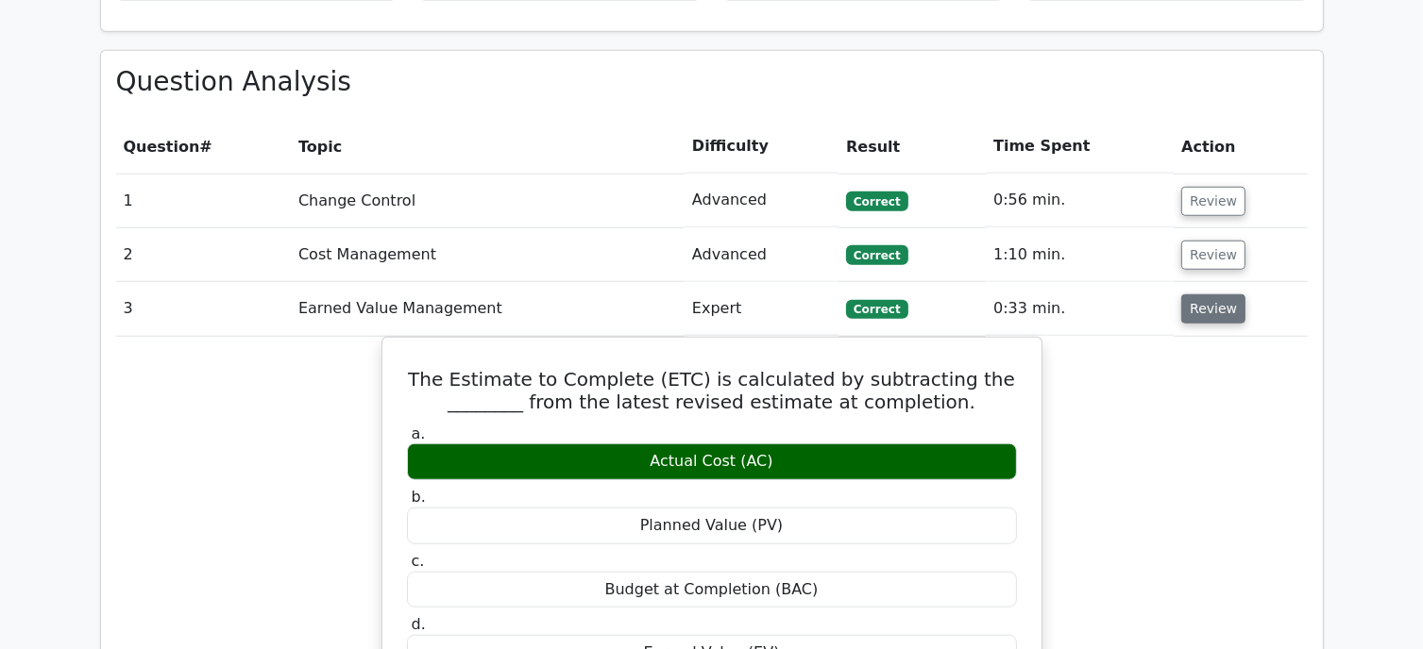
click at [1212, 295] on button "Review" at bounding box center [1213, 309] width 64 height 29
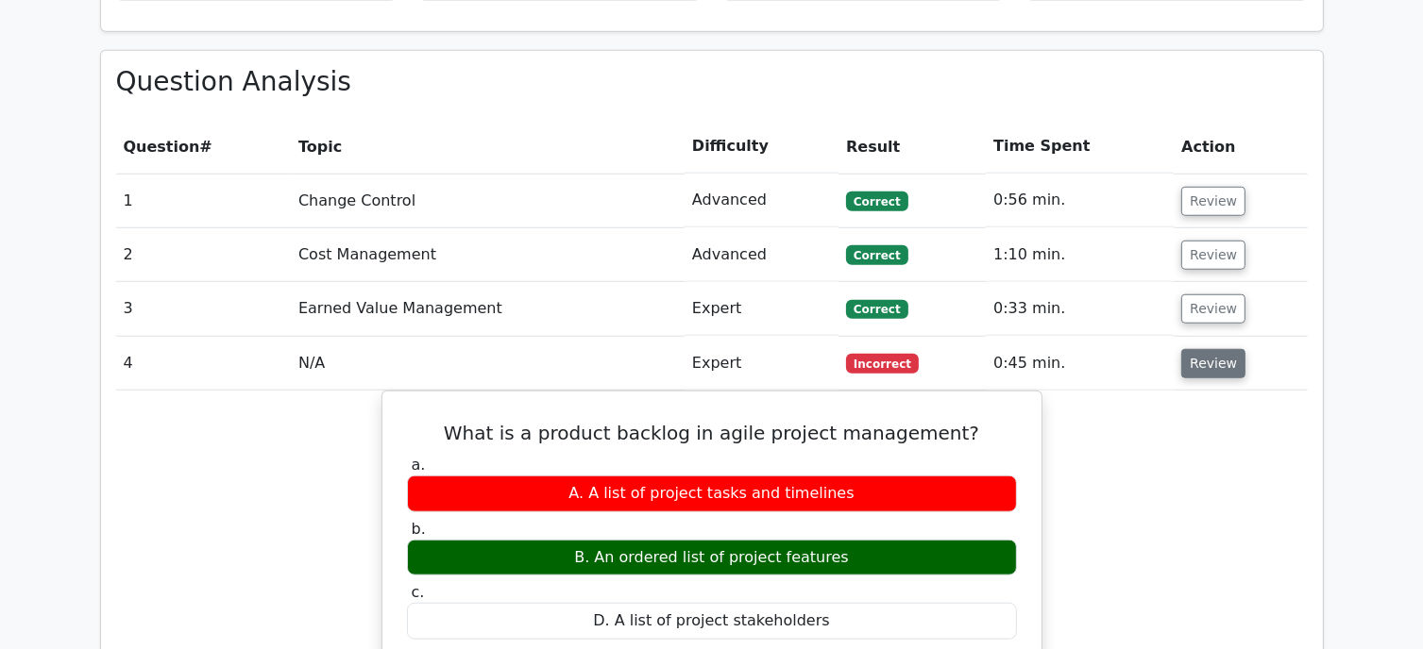
click at [1218, 349] on button "Review" at bounding box center [1213, 363] width 64 height 29
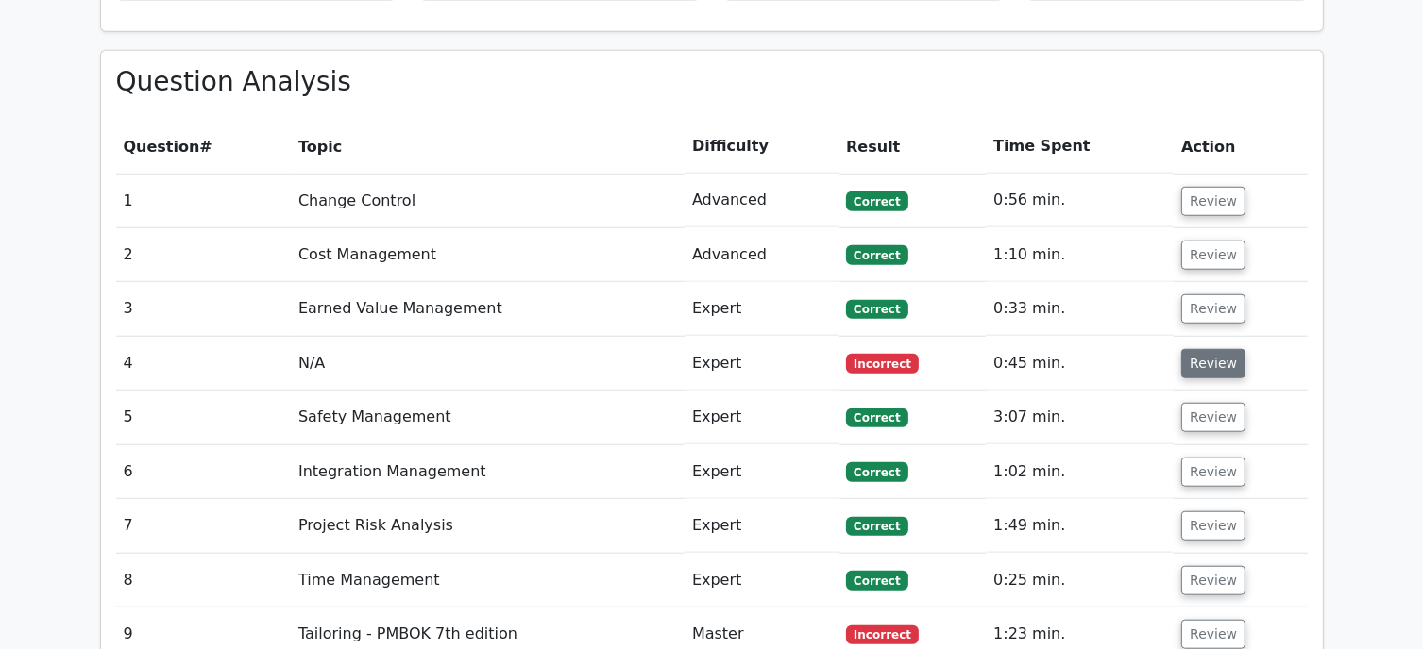
click at [1218, 349] on button "Review" at bounding box center [1213, 363] width 64 height 29
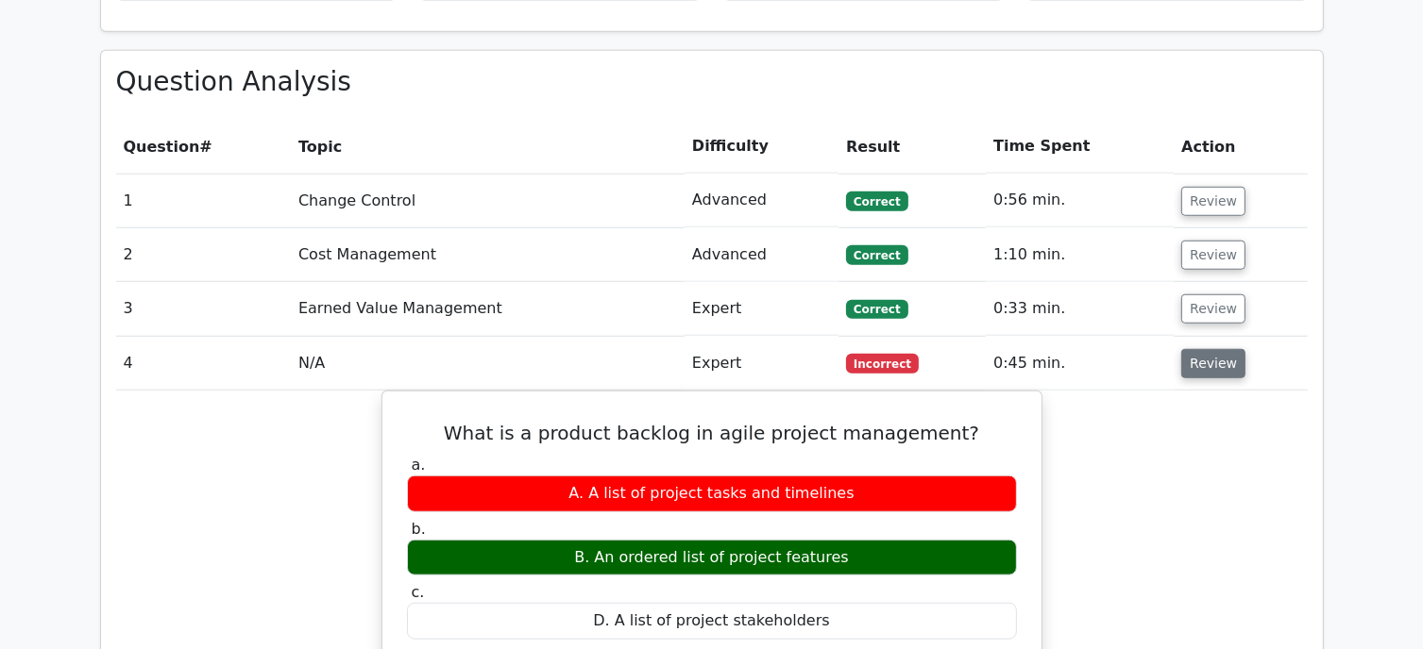
click at [1218, 349] on button "Review" at bounding box center [1213, 363] width 64 height 29
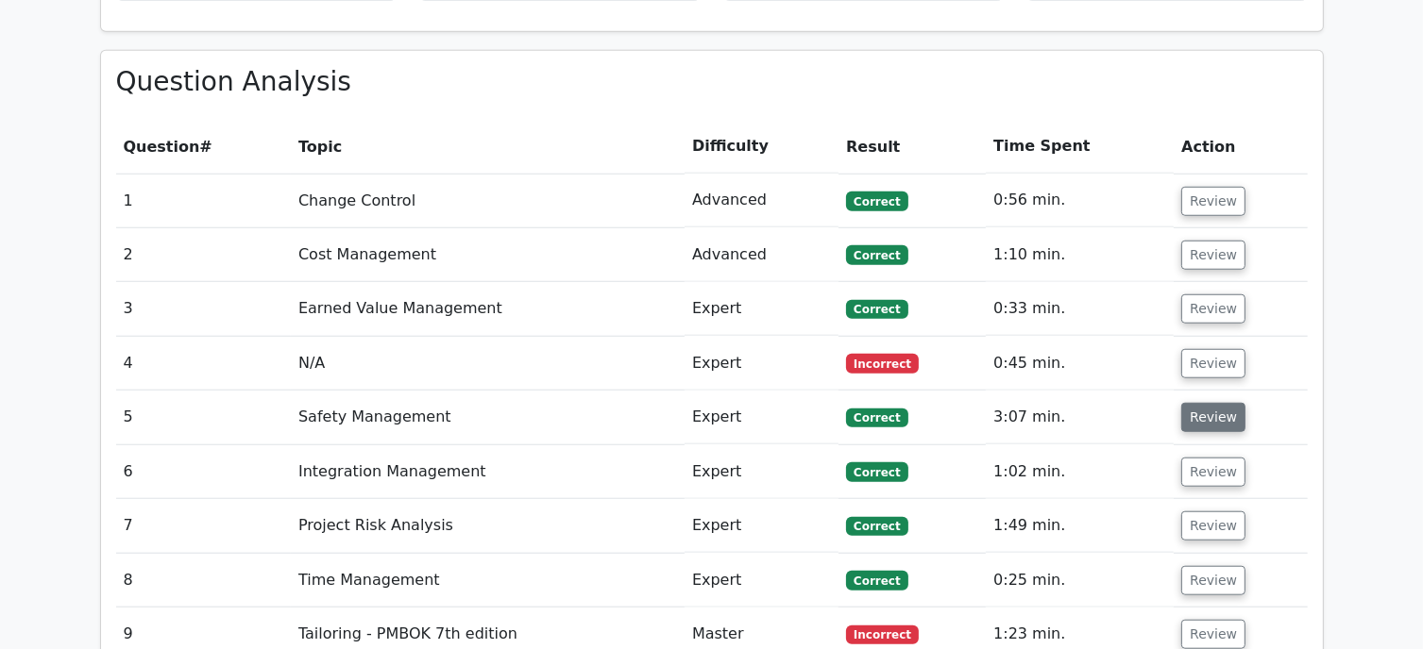
click at [1203, 403] on button "Review" at bounding box center [1213, 417] width 64 height 29
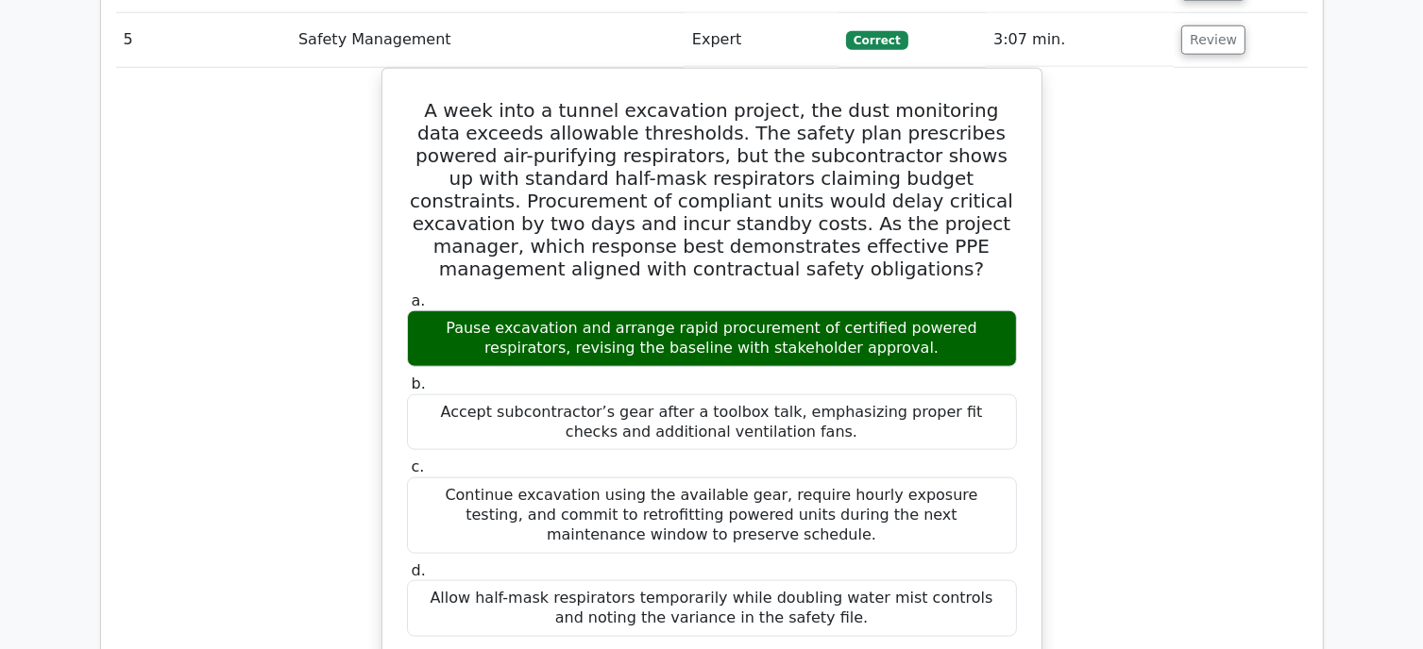
scroll to position [1746, 0]
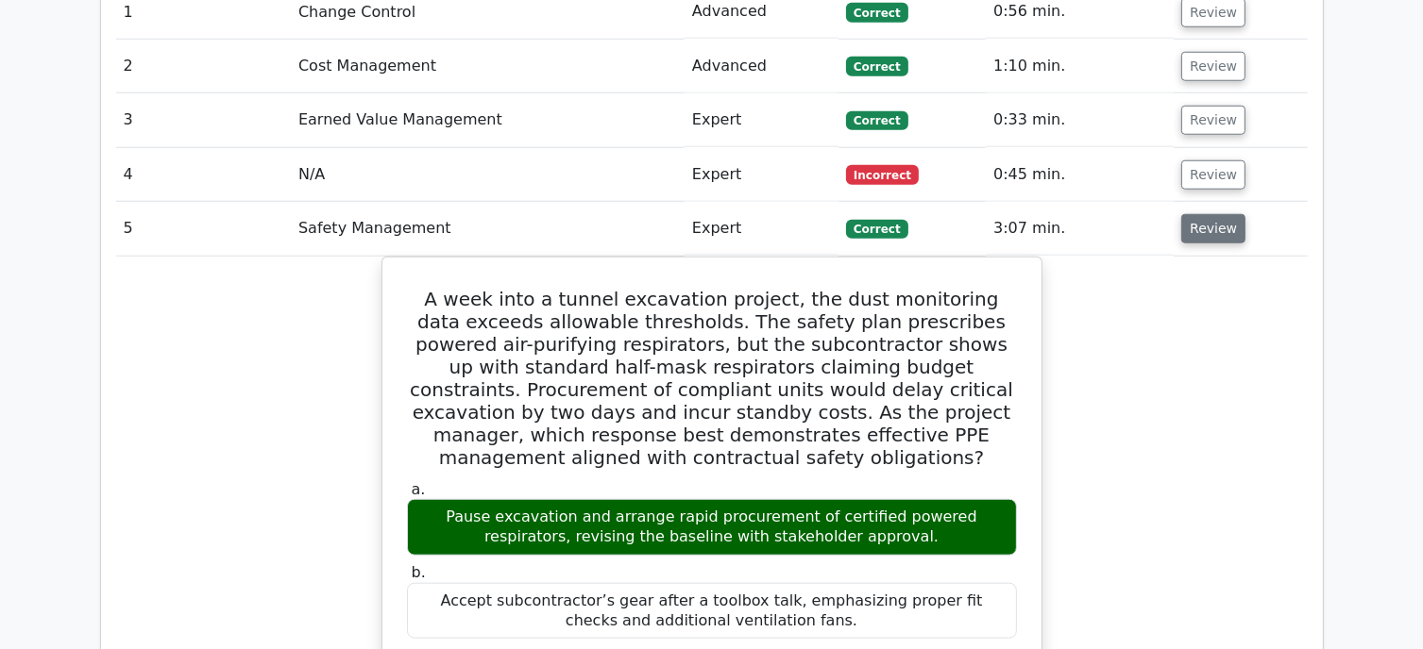
click at [1193, 214] on button "Review" at bounding box center [1213, 228] width 64 height 29
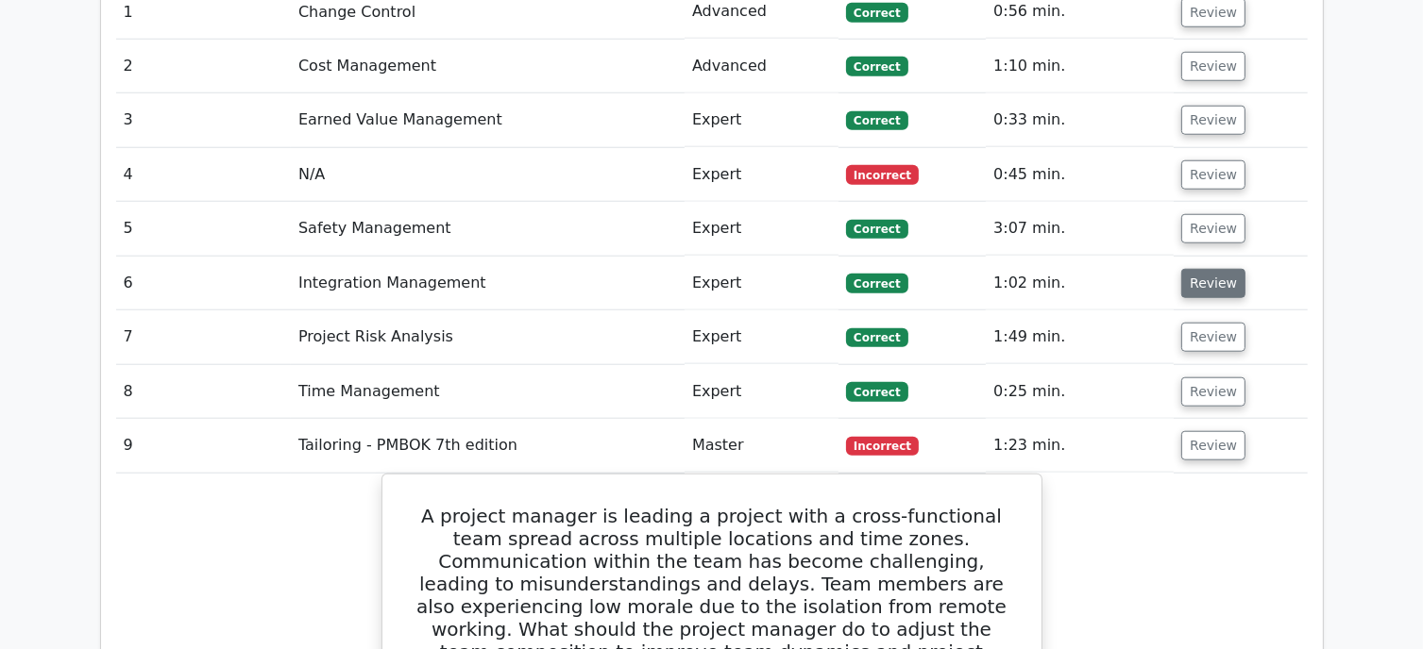
click at [1198, 269] on button "Review" at bounding box center [1213, 283] width 64 height 29
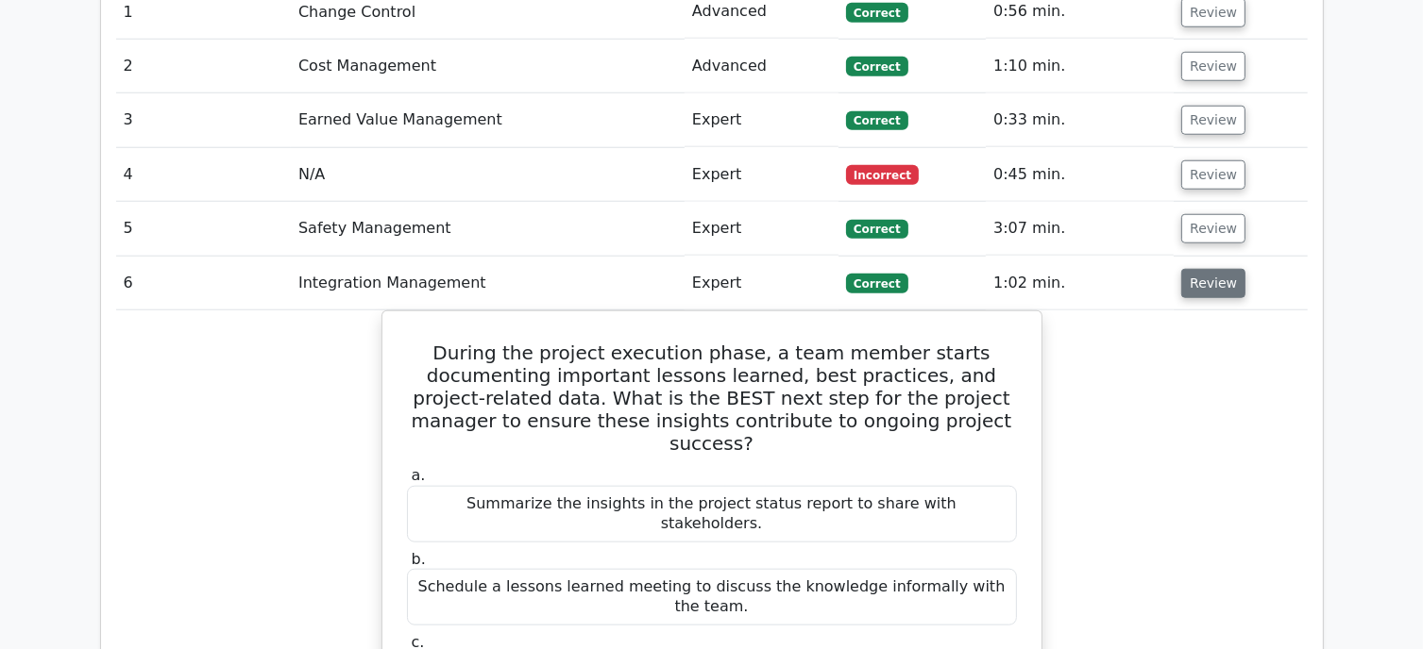
click at [1216, 269] on button "Review" at bounding box center [1213, 283] width 64 height 29
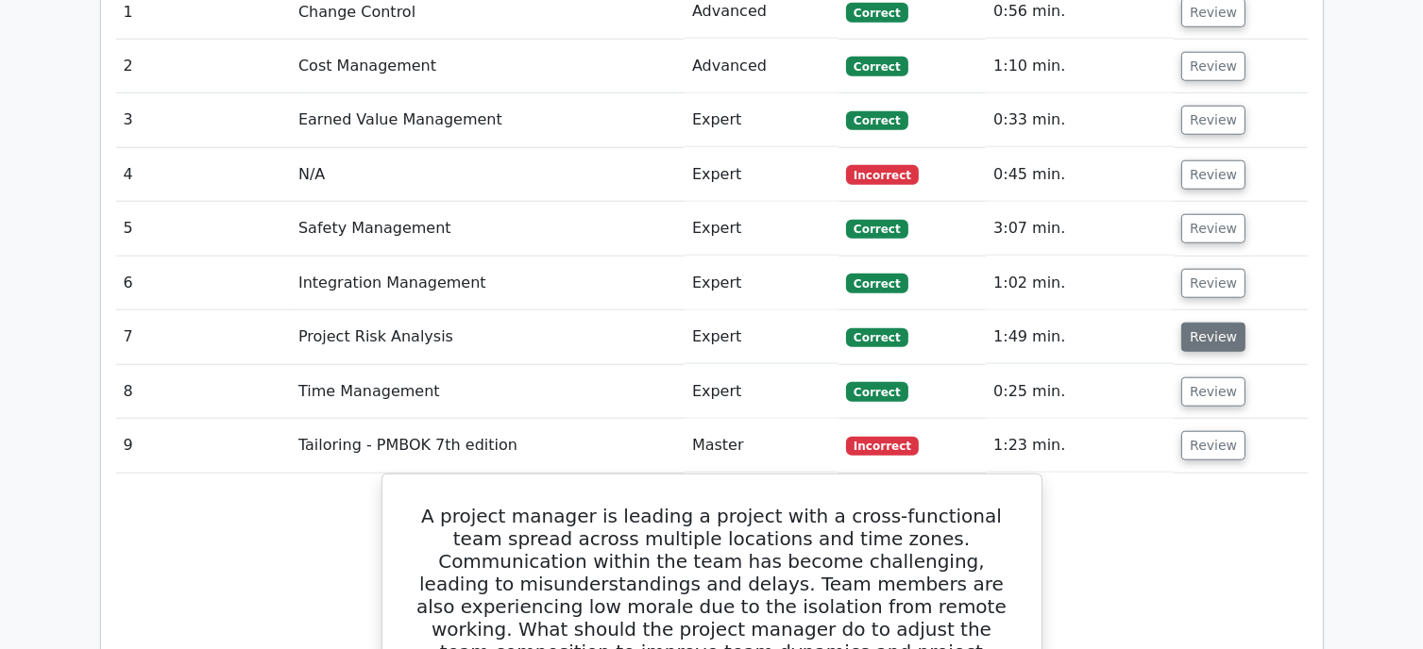
click at [1218, 323] on button "Review" at bounding box center [1213, 337] width 64 height 29
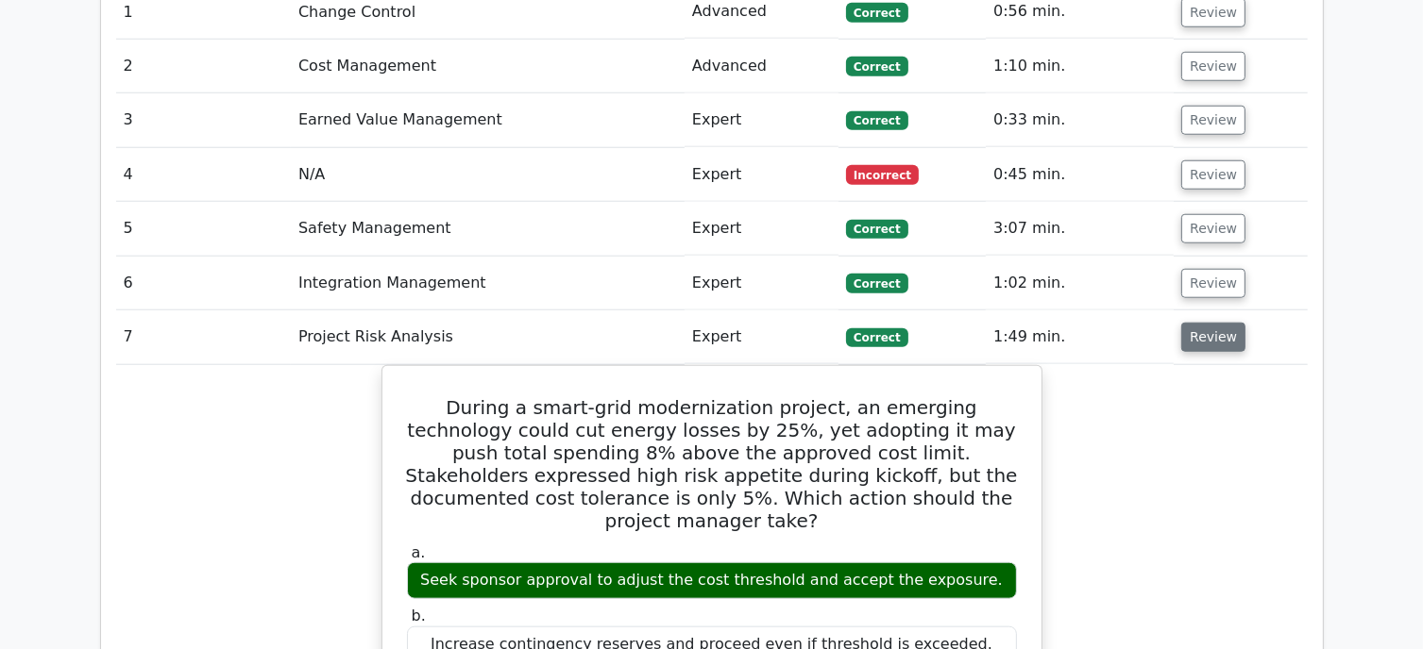
click at [1216, 323] on button "Review" at bounding box center [1213, 337] width 64 height 29
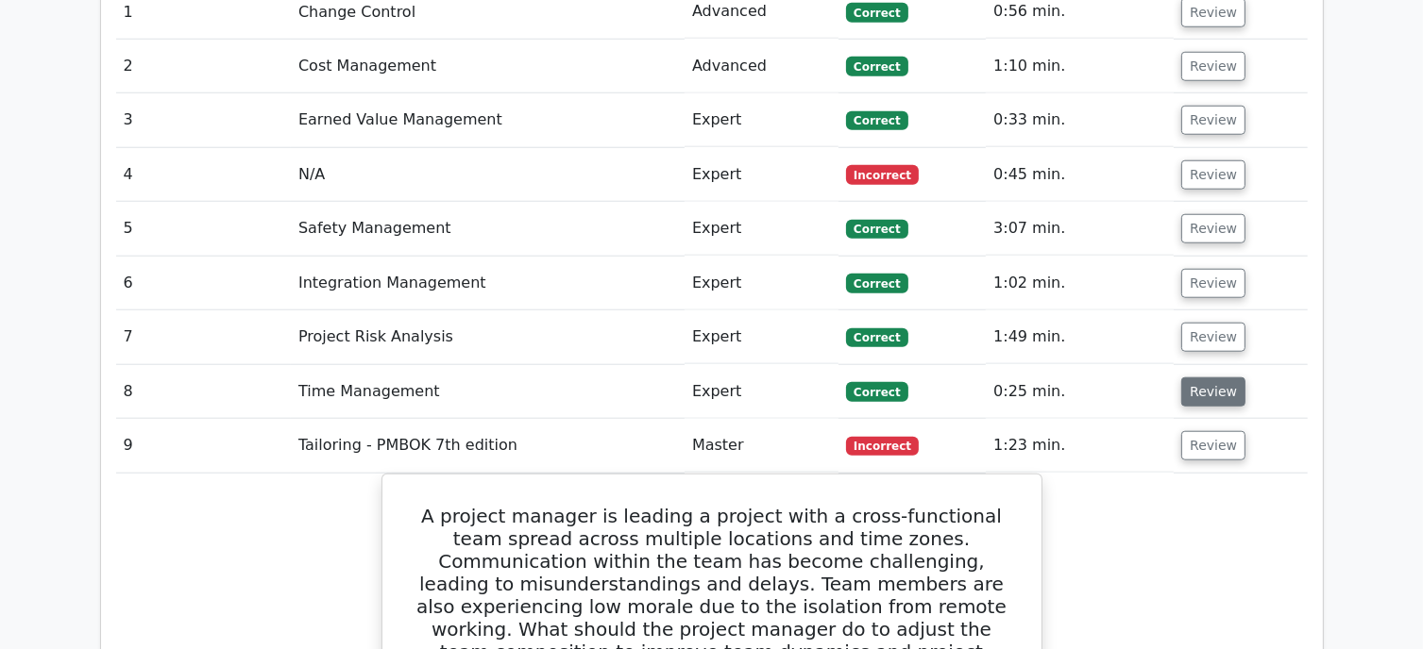
click at [1207, 378] on button "Review" at bounding box center [1213, 392] width 64 height 29
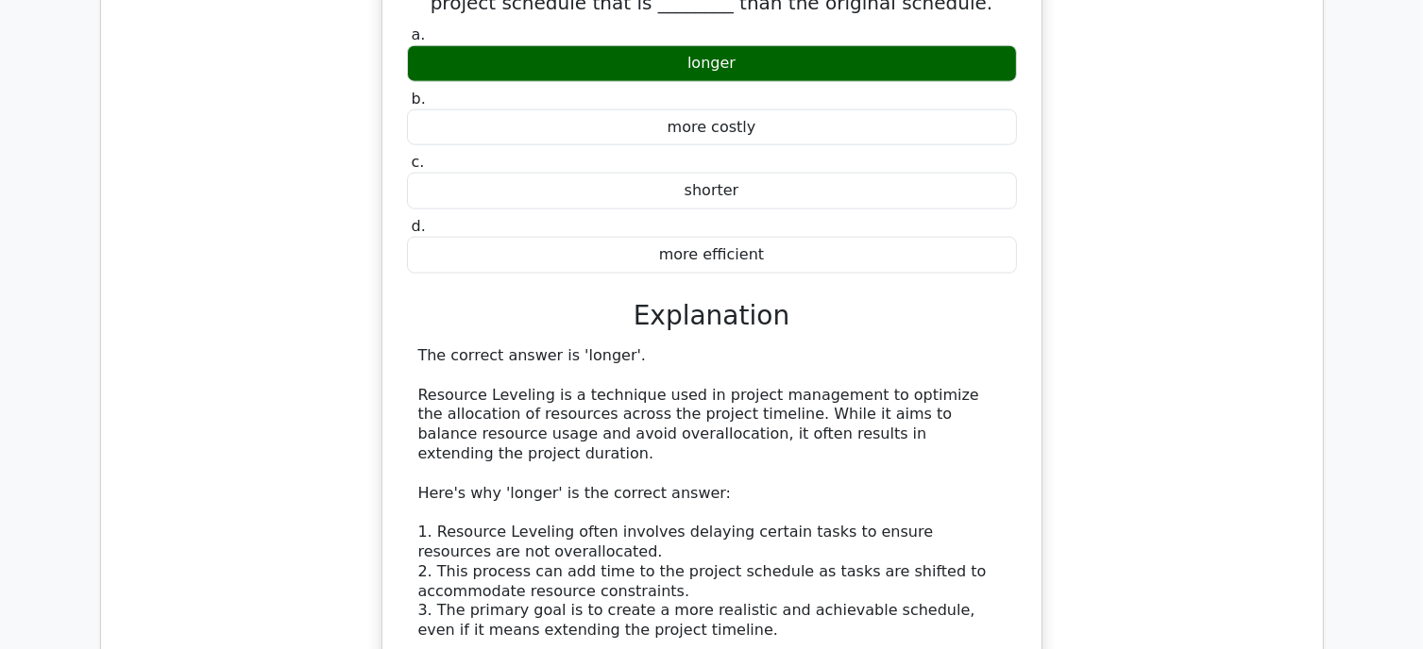
scroll to position [1935, 0]
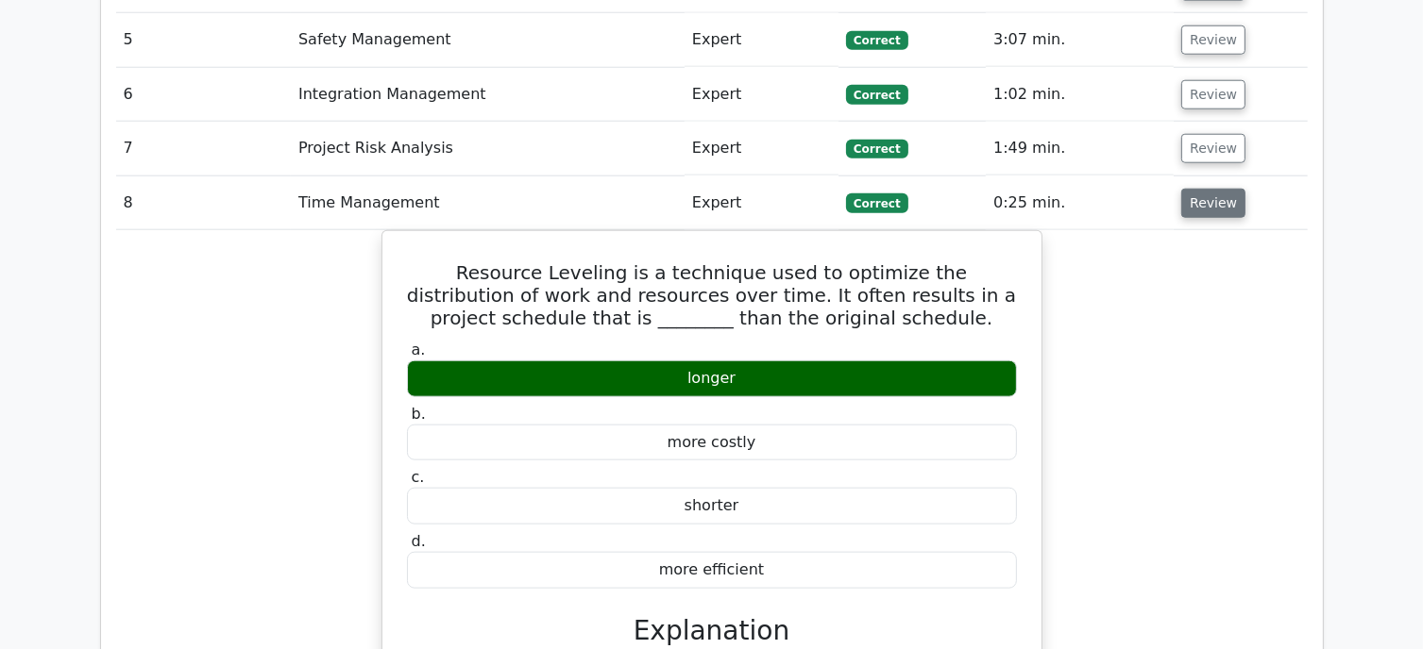
click at [1209, 189] on button "Review" at bounding box center [1213, 203] width 64 height 29
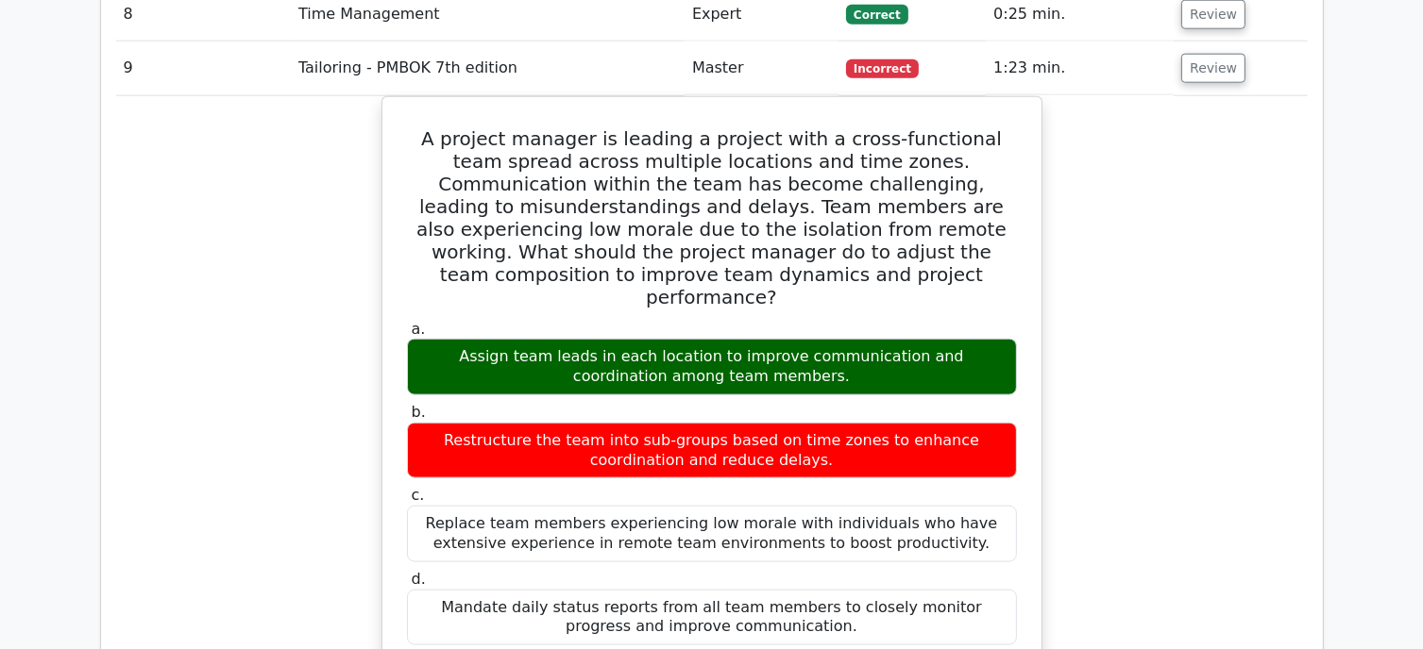
scroll to position [1873, 0]
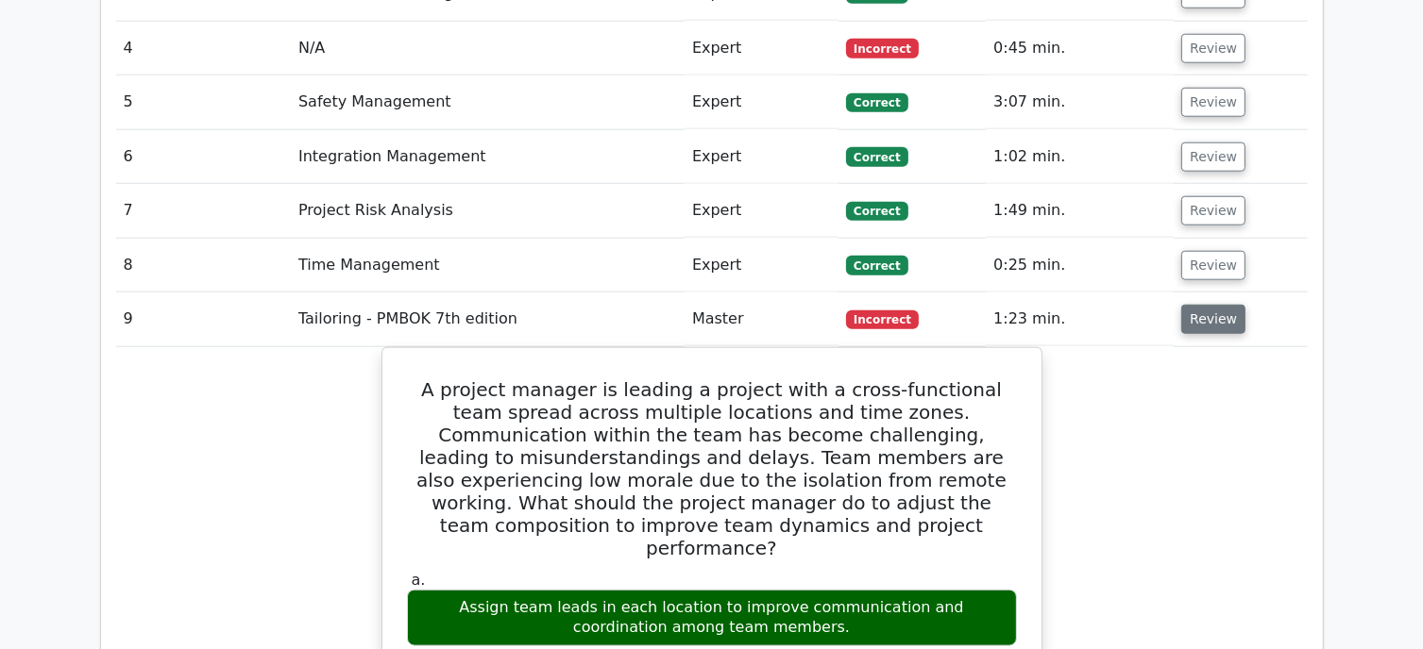
click at [1216, 305] on button "Review" at bounding box center [1213, 319] width 64 height 29
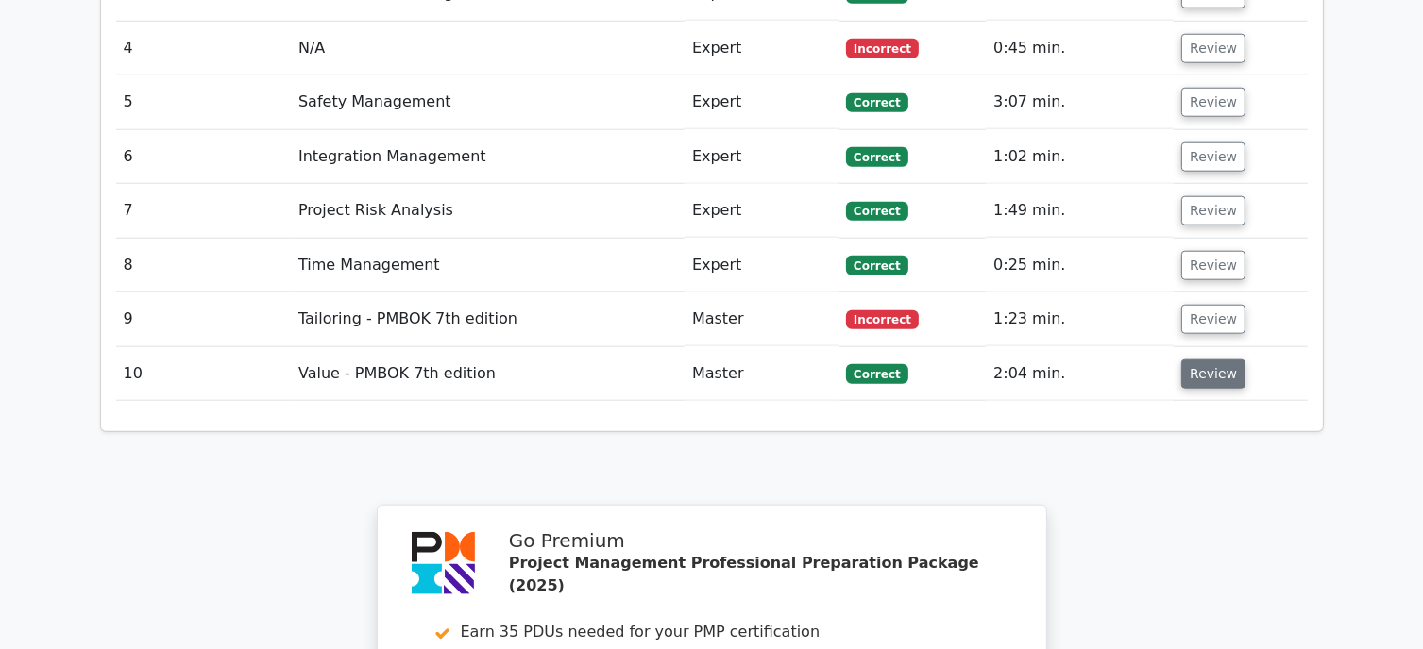
click at [1213, 360] on button "Review" at bounding box center [1213, 374] width 64 height 29
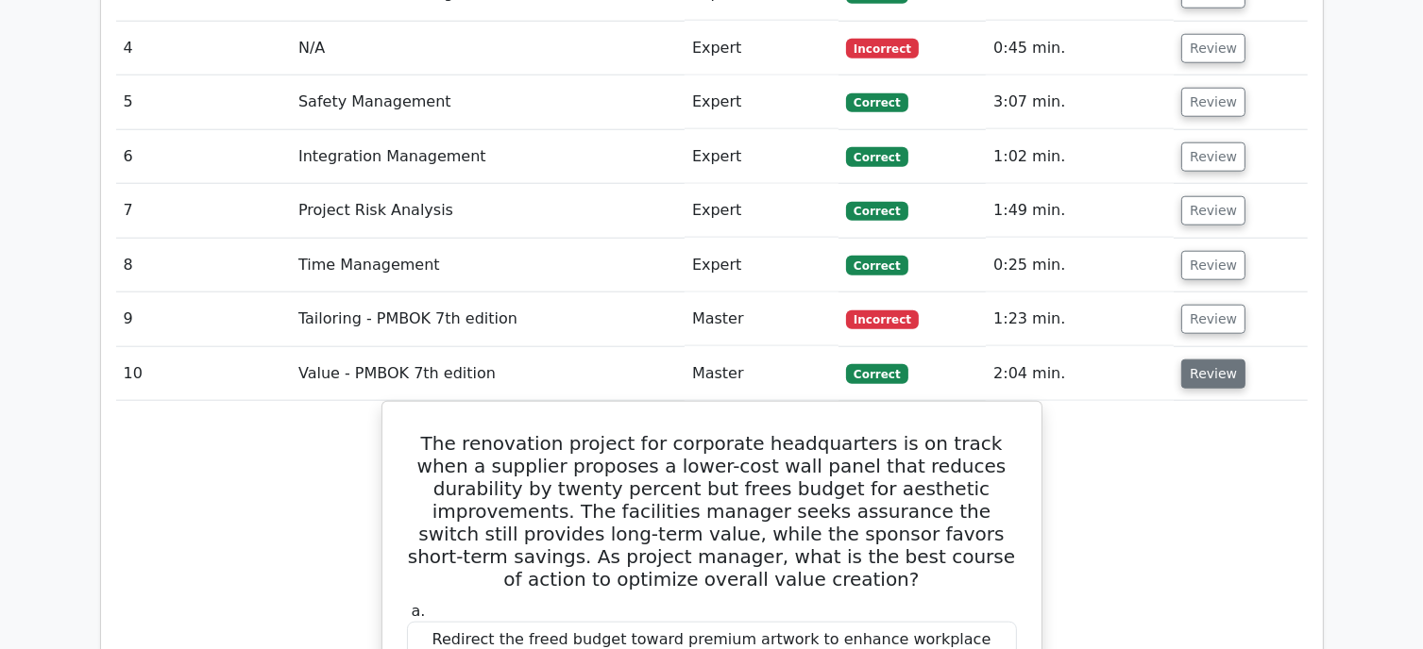
click at [1212, 360] on button "Review" at bounding box center [1213, 374] width 64 height 29
